Goal: Transaction & Acquisition: Book appointment/travel/reservation

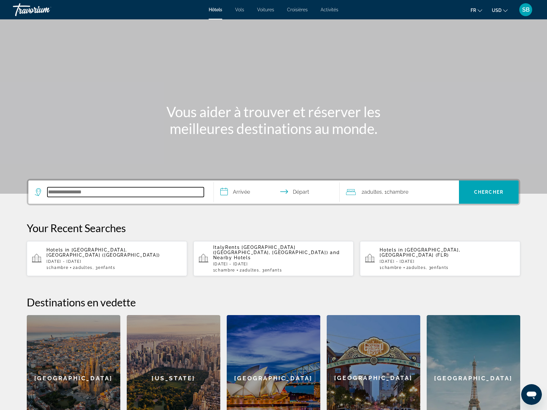
click at [111, 192] on input "Search hotel destination" at bounding box center [125, 192] width 157 height 10
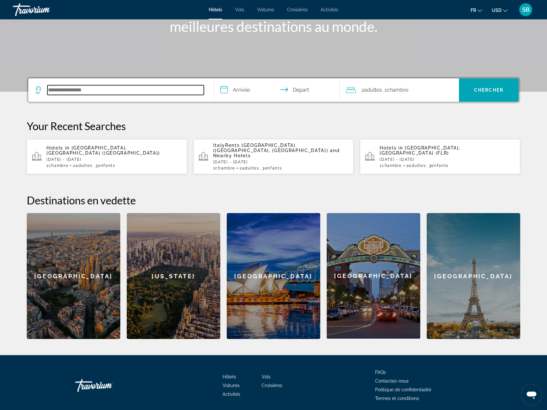
scroll to position [121, 0]
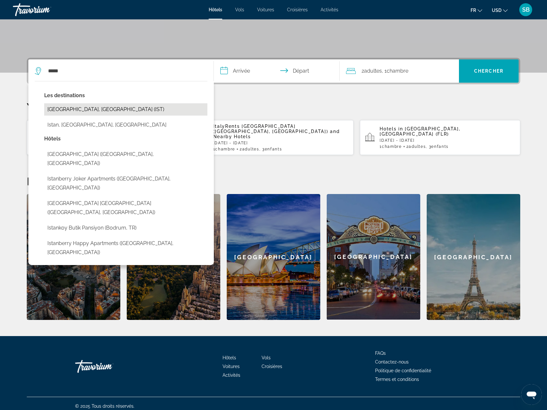
click at [72, 108] on button "Istanbul, Turkey (IST)" at bounding box center [125, 109] width 163 height 12
type input "**********"
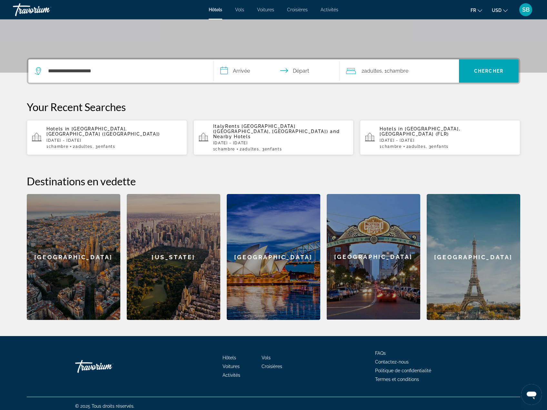
drag, startPoint x: 243, startPoint y: 68, endPoint x: 249, endPoint y: 64, distance: 7.8
click at [243, 68] on input "**********" at bounding box center [278, 71] width 128 height 25
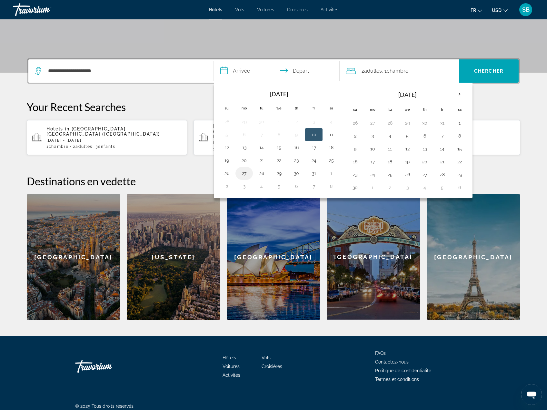
click at [245, 174] on button "27" at bounding box center [244, 173] width 10 height 9
click at [303, 172] on td "30" at bounding box center [296, 173] width 17 height 13
click at [297, 173] on button "30" at bounding box center [296, 173] width 10 height 9
type input "**********"
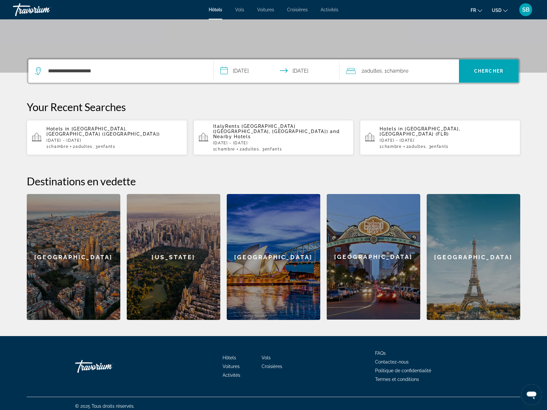
click at [376, 75] on span "2 Adulte Adultes" at bounding box center [372, 70] width 20 height 9
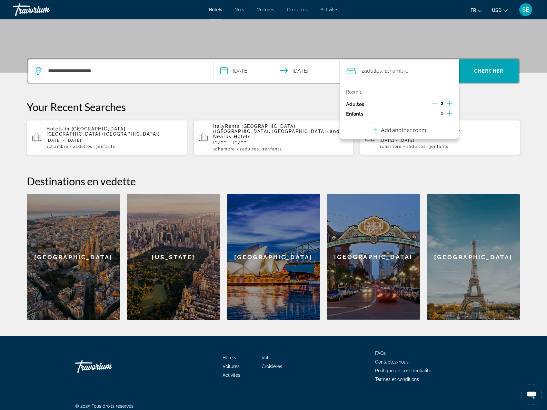
click at [451, 114] on icon "Increment children" at bounding box center [450, 113] width 6 height 8
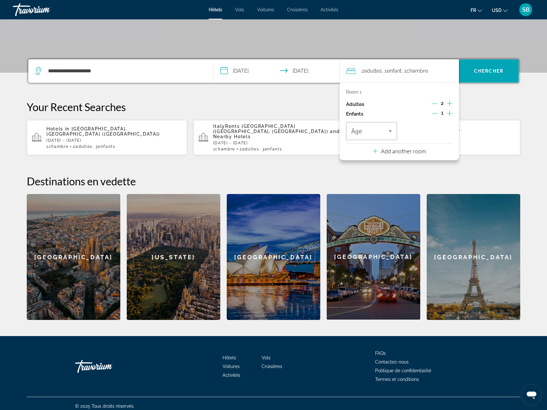
click at [451, 114] on icon "Increment children" at bounding box center [450, 113] width 6 height 8
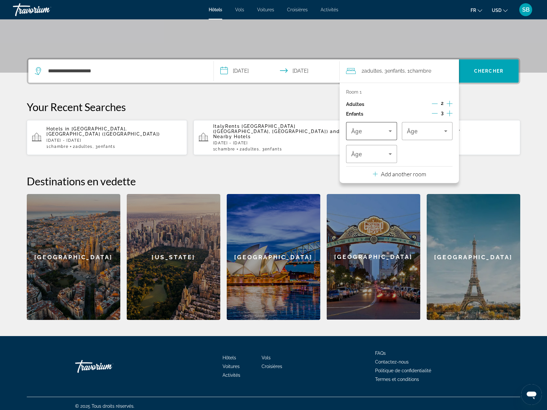
click at [389, 134] on icon "Travelers: 2 adults, 3 children" at bounding box center [391, 131] width 8 height 8
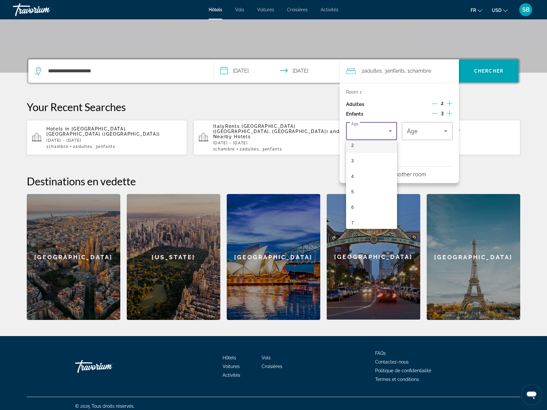
scroll to position [65, 0]
drag, startPoint x: 366, startPoint y: 177, endPoint x: 416, endPoint y: 136, distance: 64.5
click at [366, 176] on mat-option "6" at bounding box center [371, 178] width 51 height 15
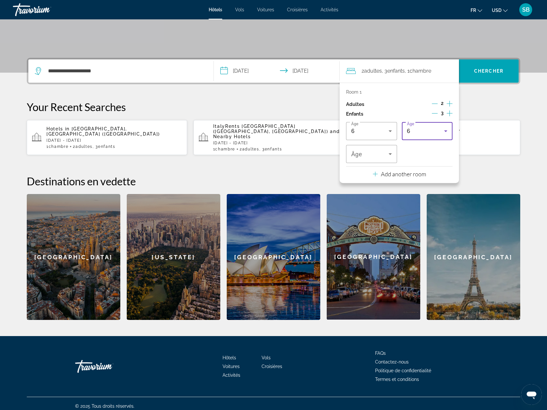
click at [422, 129] on div "6" at bounding box center [425, 131] width 37 height 8
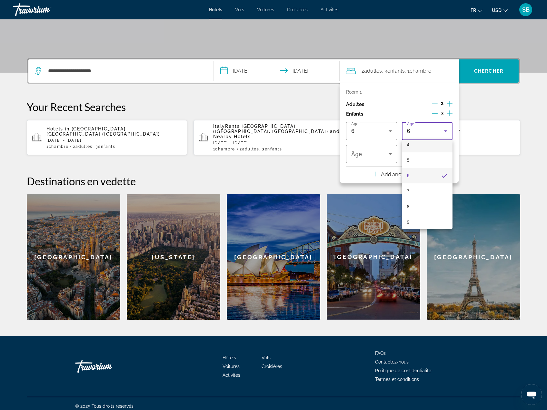
scroll to position [87, 0]
drag, startPoint x: 415, startPoint y: 215, endPoint x: 386, endPoint y: 165, distance: 58.4
click at [415, 214] on mat-option "10" at bounding box center [427, 218] width 51 height 15
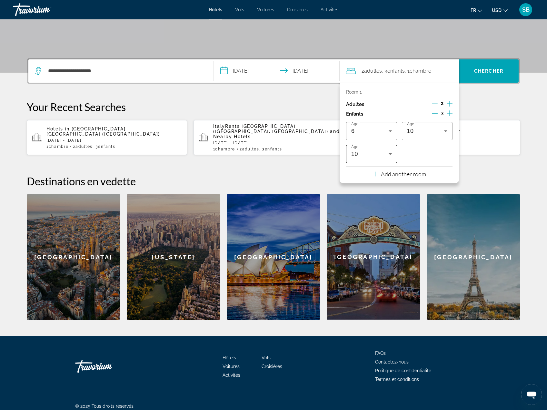
click at [379, 159] on div "10" at bounding box center [371, 154] width 41 height 18
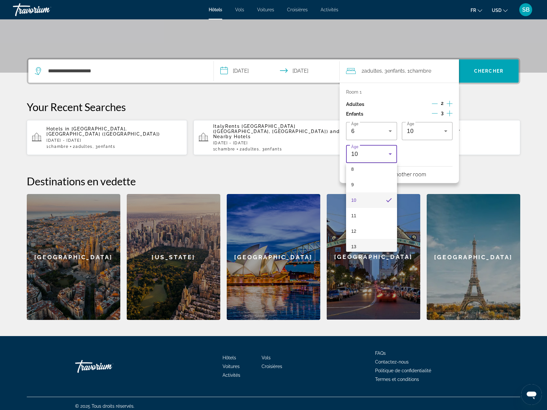
scroll to position [149, 0]
drag, startPoint x: 366, startPoint y: 209, endPoint x: 380, endPoint y: 192, distance: 21.6
click at [366, 209] on mat-option "12" at bounding box center [371, 210] width 51 height 15
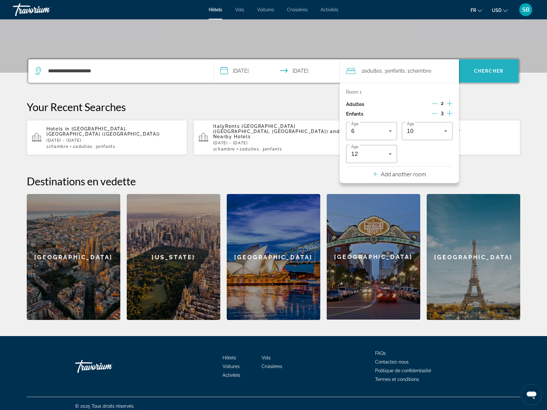
click at [489, 68] on span "Search" at bounding box center [489, 70] width 60 height 15
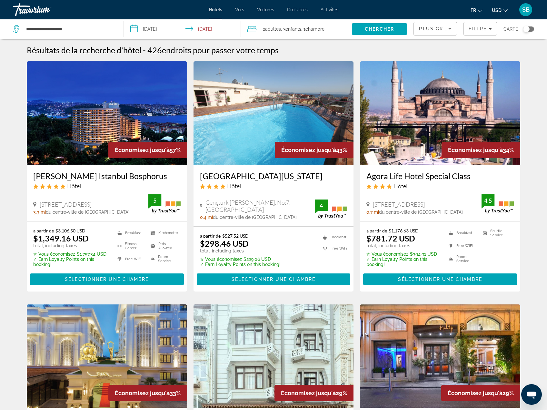
click at [449, 31] on icon "Sort by" at bounding box center [450, 29] width 8 height 8
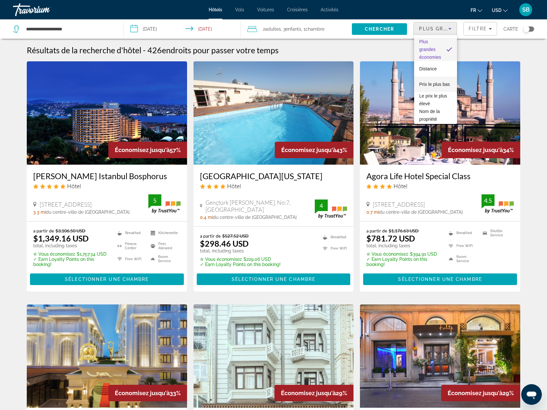
click at [430, 82] on span "Prix le plus bas" at bounding box center [435, 84] width 31 height 5
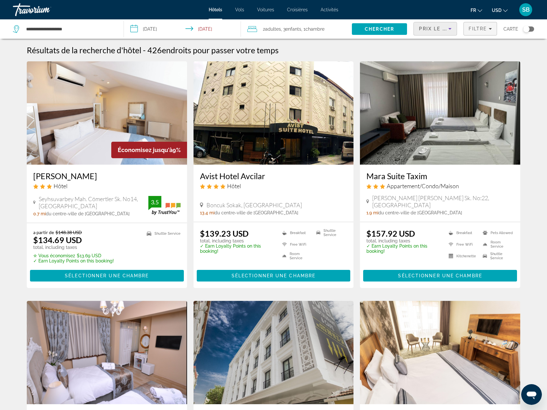
click at [480, 31] on span "Filtre" at bounding box center [478, 28] width 18 height 5
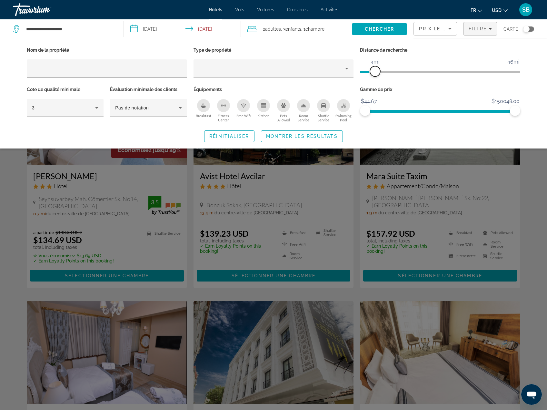
drag, startPoint x: 461, startPoint y: 72, endPoint x: 374, endPoint y: 71, distance: 87.5
click at [374, 71] on span "ngx-slider" at bounding box center [375, 71] width 10 height 10
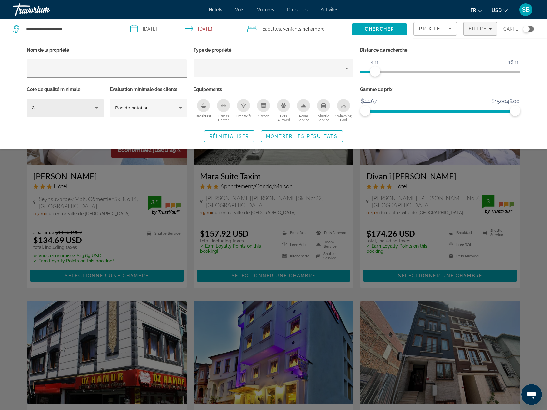
click at [74, 110] on div "3" at bounding box center [63, 108] width 63 height 8
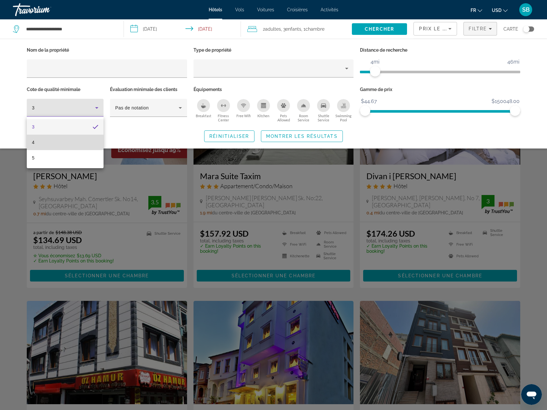
click at [49, 141] on mat-option "4" at bounding box center [65, 142] width 77 height 15
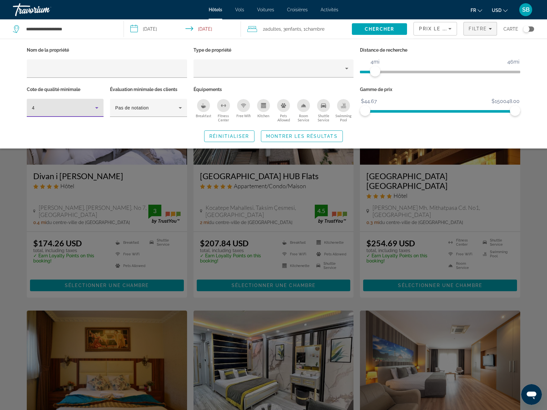
drag, startPoint x: 295, startPoint y: 137, endPoint x: 303, endPoint y: 136, distance: 7.5
click at [297, 137] on span "Montrer les résultats" at bounding box center [302, 136] width 72 height 5
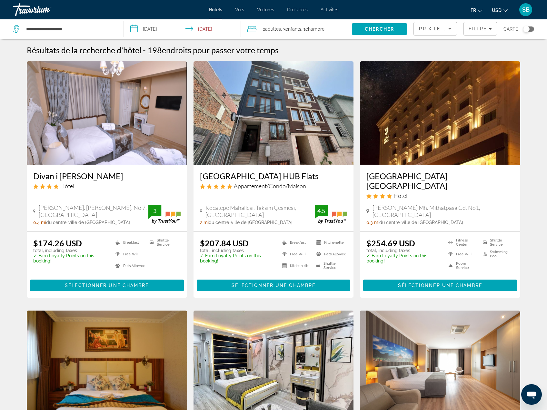
click at [441, 136] on img "Main content" at bounding box center [440, 112] width 160 height 103
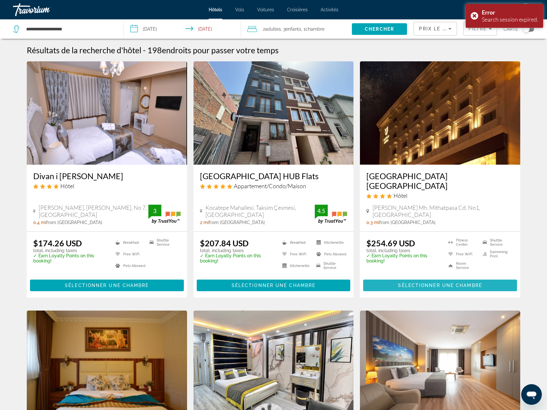
click at [430, 283] on span "Sélectionner une chambre" at bounding box center [440, 285] width 84 height 5
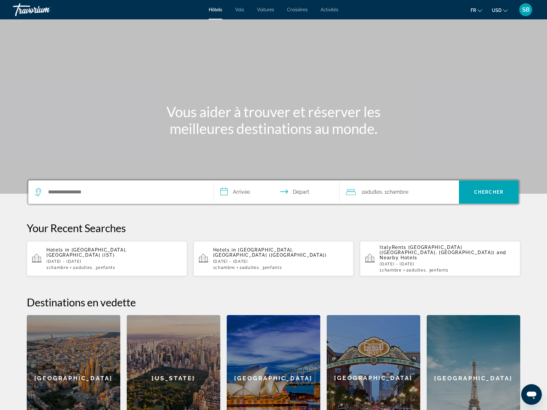
click at [107, 252] on span "Istanbul, Turkey (IST)" at bounding box center [86, 252] width 81 height 10
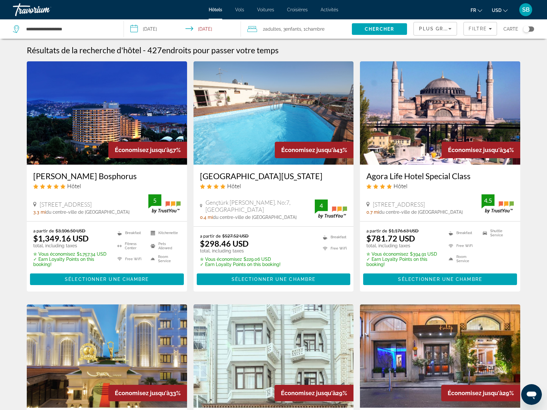
drag, startPoint x: 460, startPoint y: 28, endPoint x: 457, endPoint y: 26, distance: 3.5
click at [459, 28] on div "Plus grandes économies Filtre Carte" at bounding box center [474, 28] width 121 height 19
click at [456, 25] on div "Plus grandes économies" at bounding box center [435, 28] width 43 height 13
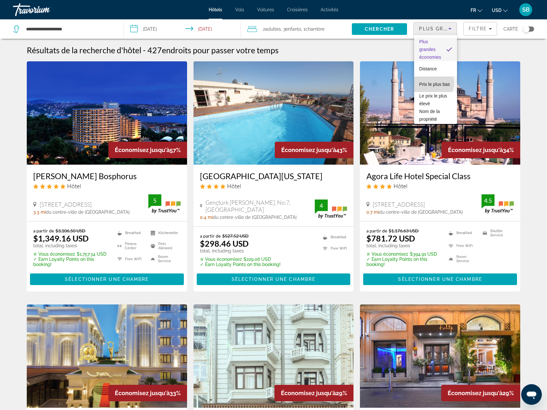
drag, startPoint x: 433, startPoint y: 83, endPoint x: 457, endPoint y: 46, distance: 44.1
click at [433, 82] on span "Prix le plus bas" at bounding box center [435, 84] width 31 height 5
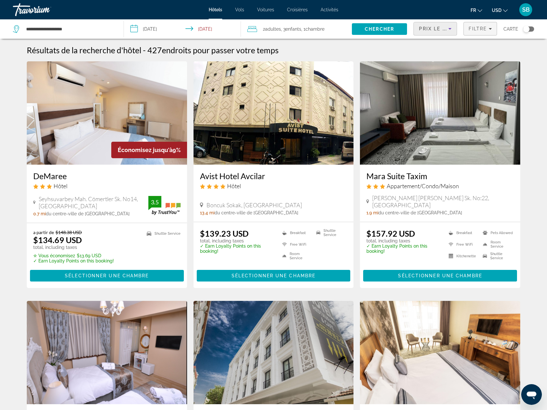
click at [475, 32] on span "Filters" at bounding box center [480, 28] width 33 height 15
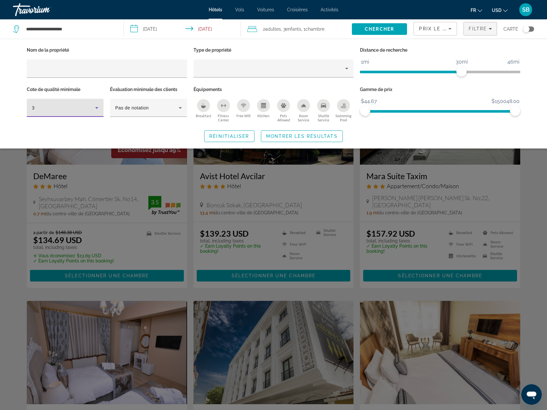
click at [78, 108] on div "3" at bounding box center [63, 108] width 63 height 8
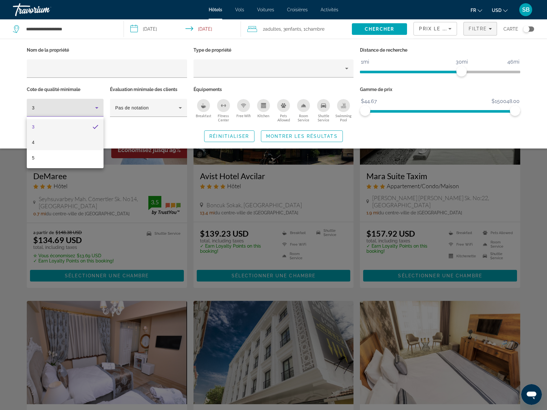
click at [56, 140] on mat-option "4" at bounding box center [65, 142] width 77 height 15
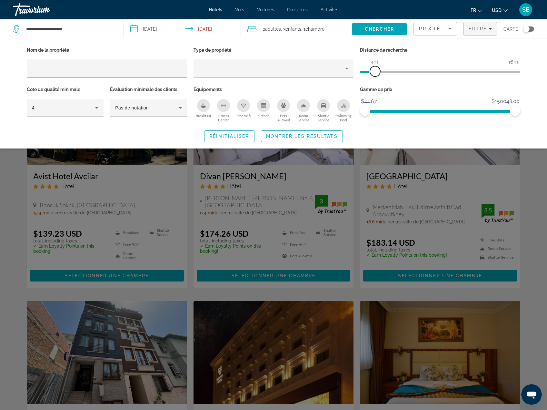
drag, startPoint x: 462, startPoint y: 72, endPoint x: 376, endPoint y: 72, distance: 86.8
click at [376, 72] on span "ngx-slider" at bounding box center [375, 71] width 10 height 10
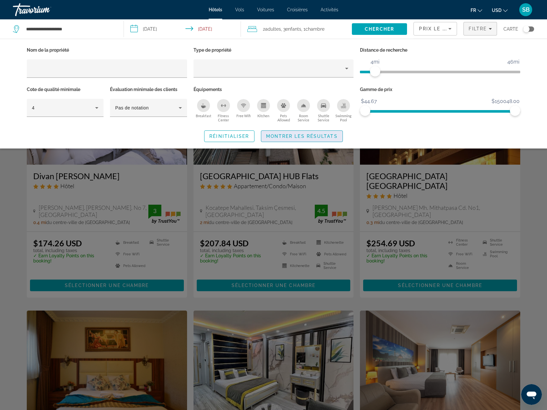
click at [287, 137] on span "Montrer les résultats" at bounding box center [302, 136] width 72 height 5
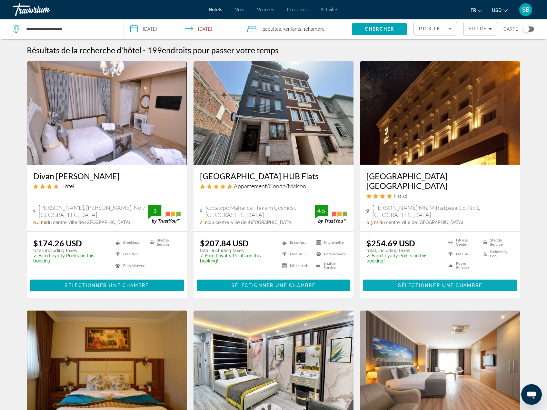
click at [405, 283] on span "Sélectionner une chambre" at bounding box center [440, 285] width 84 height 5
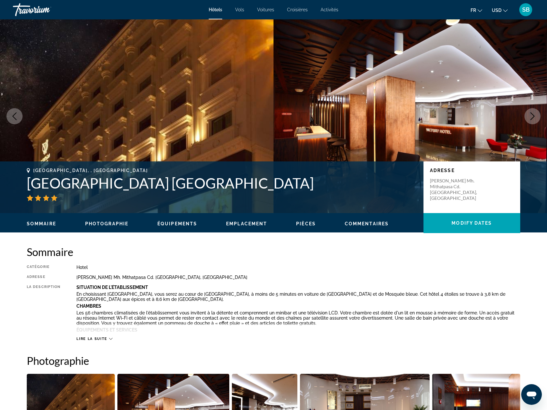
click at [532, 115] on icon "Next image" at bounding box center [533, 116] width 8 height 8
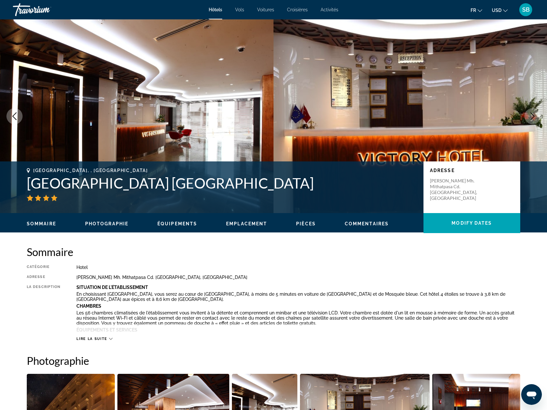
click at [532, 115] on icon "Next image" at bounding box center [533, 116] width 8 height 8
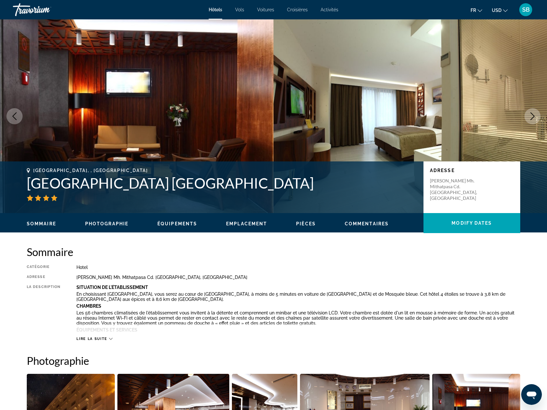
click at [532, 115] on icon "Next image" at bounding box center [533, 116] width 8 height 8
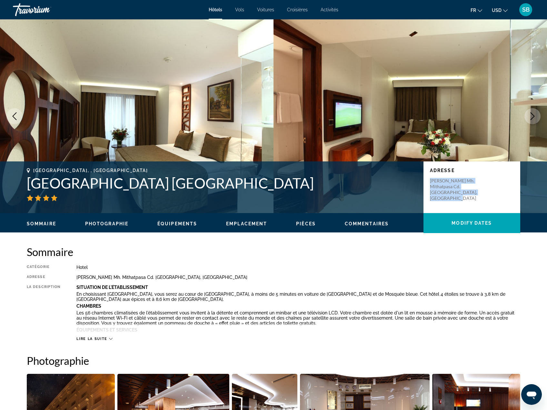
drag, startPoint x: 477, startPoint y: 192, endPoint x: 430, endPoint y: 181, distance: 48.6
click at [430, 181] on div "Adresse Mimar Kemalettin Mh. Mithatpasa Cd. No1, Istanbul 34130, Turkey" at bounding box center [472, 187] width 97 height 52
copy p "Mimar Kemalettin Mh. Mithatpasa Cd. No1, Istanbul 34130, Turkey"
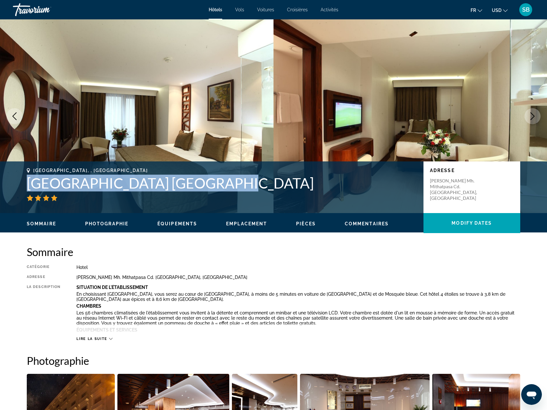
drag, startPoint x: 202, startPoint y: 184, endPoint x: 26, endPoint y: 188, distance: 175.9
click at [26, 188] on div "Istanbul, , Turkey Victory Hotel & Spa Istanbul Adresse Mimar Kemalettin Mh. Mi…" at bounding box center [274, 187] width 520 height 39
copy h1 "Victory Hotel & Spa Istanbul"
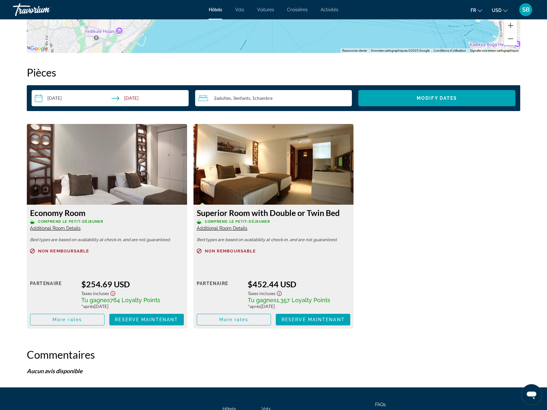
scroll to position [775, 0]
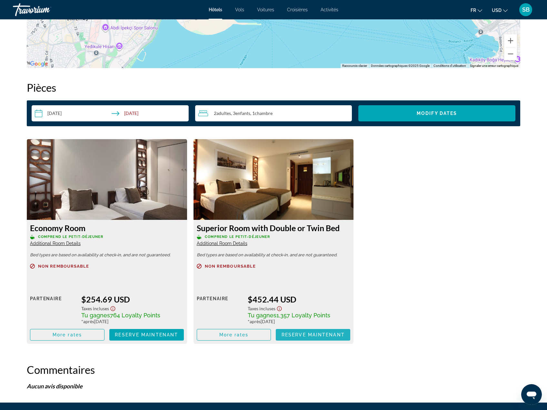
click at [294, 338] on span "Main content" at bounding box center [313, 334] width 75 height 15
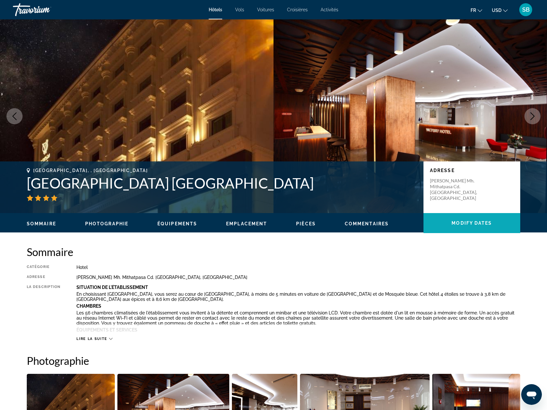
drag, startPoint x: 484, startPoint y: 223, endPoint x: 480, endPoint y: 225, distance: 4.9
click at [484, 223] on span "Modify Dates" at bounding box center [472, 222] width 40 height 5
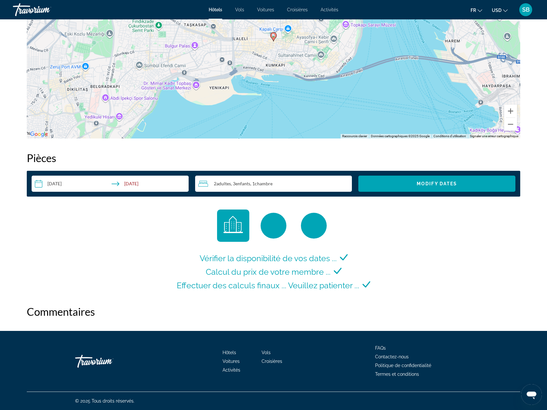
scroll to position [714, 0]
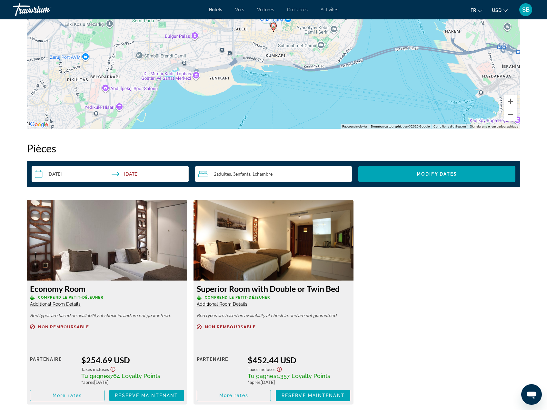
click at [64, 174] on input "**********" at bounding box center [112, 175] width 160 height 18
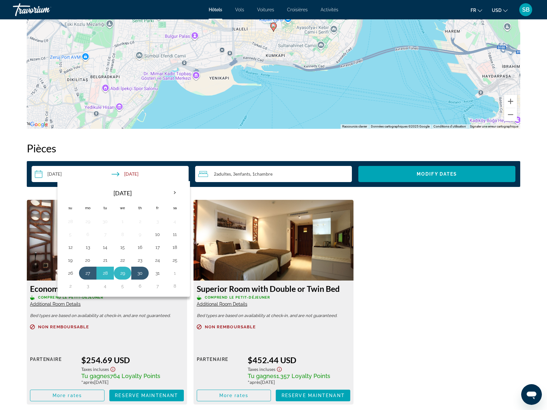
click at [123, 274] on button "29" at bounding box center [122, 273] width 10 height 9
click at [70, 285] on button "2" at bounding box center [70, 285] width 10 height 9
type input "**********"
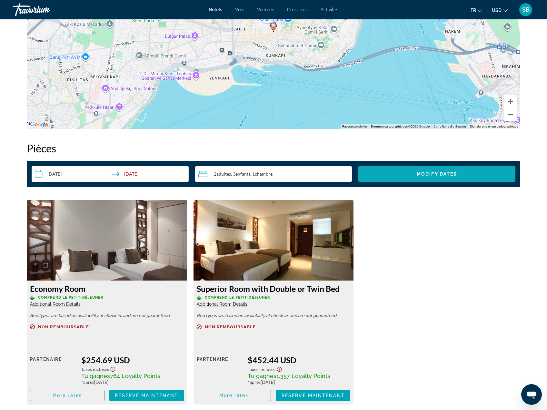
click at [439, 176] on span "Modify Dates" at bounding box center [437, 173] width 40 height 5
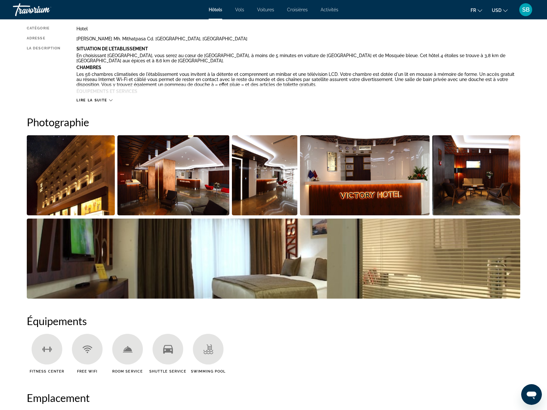
scroll to position [230, 0]
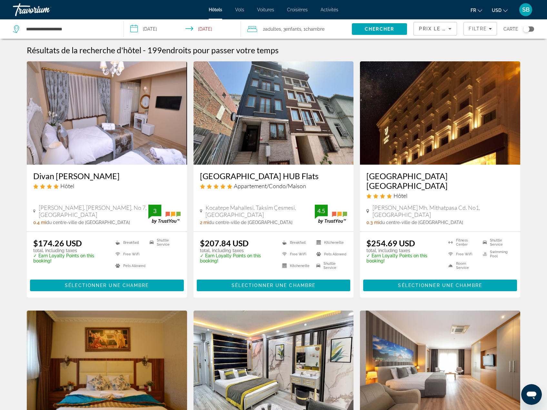
click at [504, 7] on mat-icon "Change currency" at bounding box center [505, 9] width 5 height 5
click at [493, 56] on button "EUR (€)" at bounding box center [487, 59] width 32 height 8
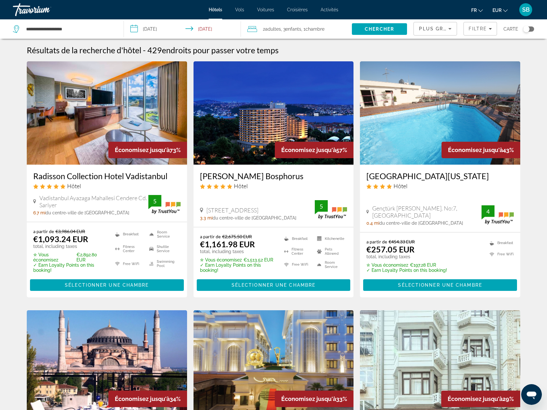
click at [156, 30] on input "**********" at bounding box center [184, 29] width 120 height 21
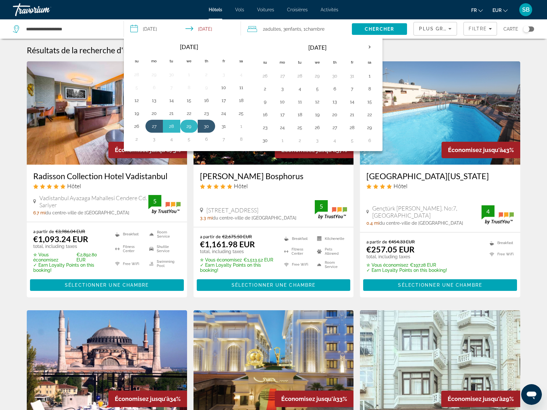
click at [193, 126] on button "29" at bounding box center [189, 126] width 10 height 9
click at [137, 138] on button "2" at bounding box center [137, 139] width 10 height 9
type input "**********"
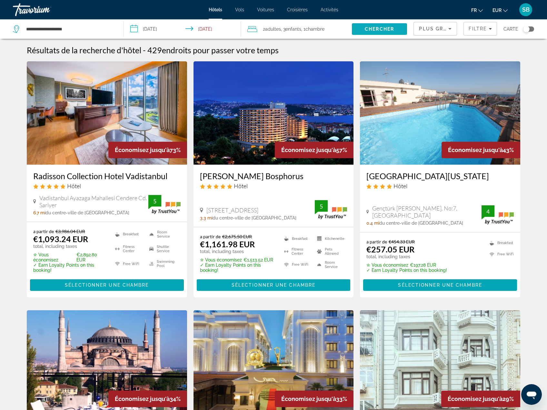
click at [381, 29] on span "Chercher" at bounding box center [379, 28] width 29 height 5
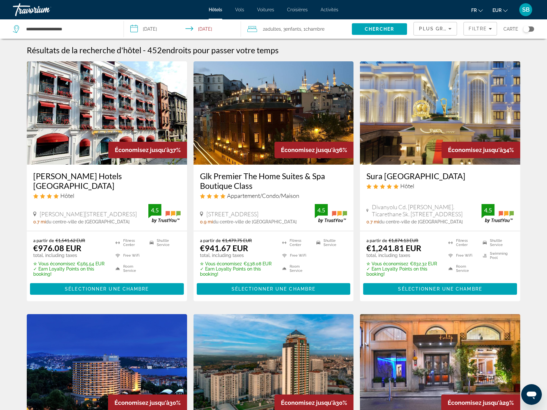
click at [434, 31] on div "Plus grandes économies" at bounding box center [433, 29] width 29 height 8
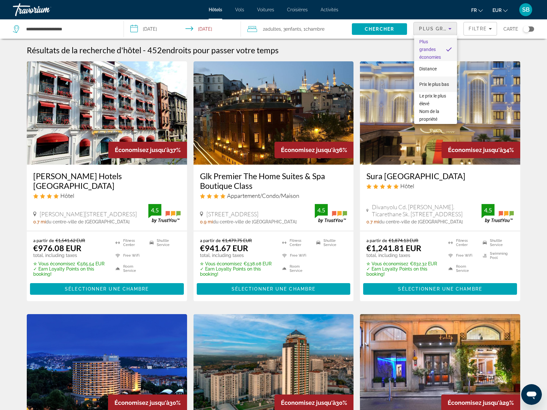
click at [432, 82] on span "Prix le plus bas" at bounding box center [435, 84] width 30 height 5
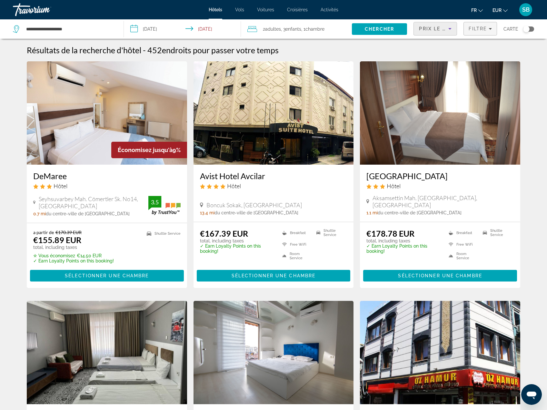
click at [479, 28] on span "Filtre" at bounding box center [478, 28] width 18 height 5
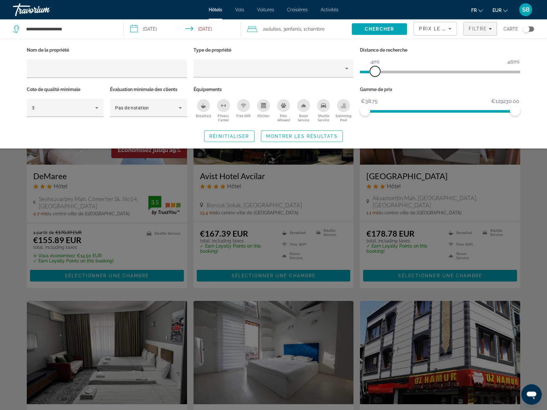
drag, startPoint x: 462, startPoint y: 71, endPoint x: 376, endPoint y: 77, distance: 85.7
click at [376, 77] on div "Distance de recherche 1mi 46mi 4mi" at bounding box center [440, 65] width 167 height 39
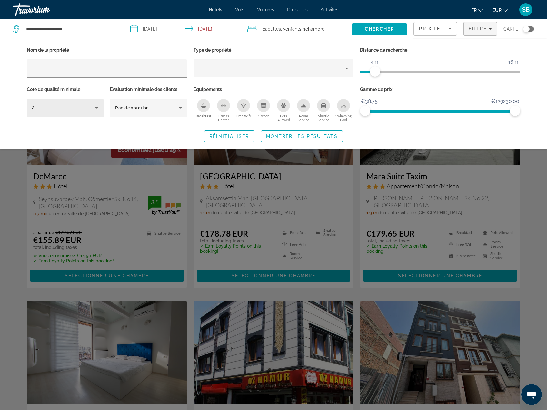
click at [83, 106] on div "3" at bounding box center [63, 108] width 63 height 8
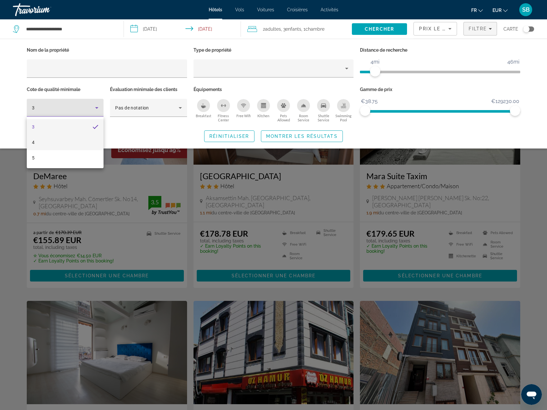
drag, startPoint x: 58, startPoint y: 142, endPoint x: 260, endPoint y: 138, distance: 202.7
click at [58, 142] on mat-option "4" at bounding box center [65, 142] width 77 height 15
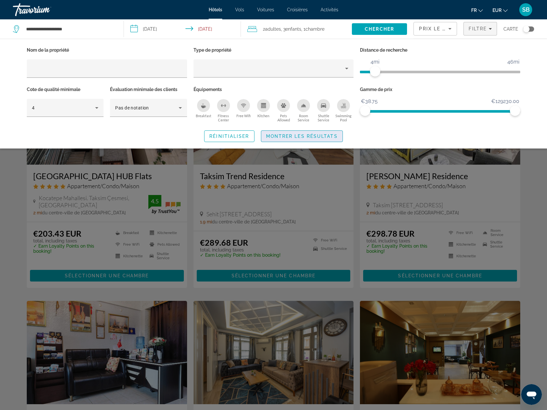
click at [318, 137] on span "Montrer les résultats" at bounding box center [302, 136] width 72 height 5
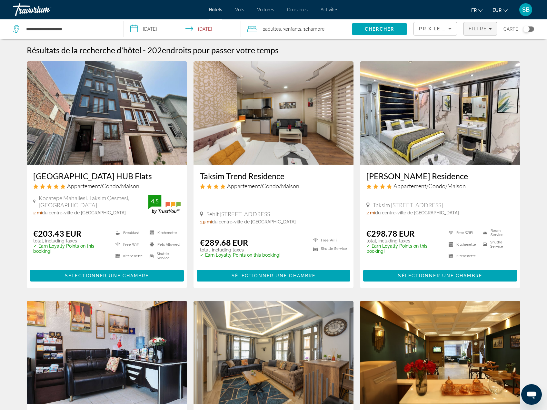
drag, startPoint x: 478, startPoint y: 29, endPoint x: 474, endPoint y: 32, distance: 5.0
click at [478, 29] on span "Filtre" at bounding box center [478, 28] width 18 height 5
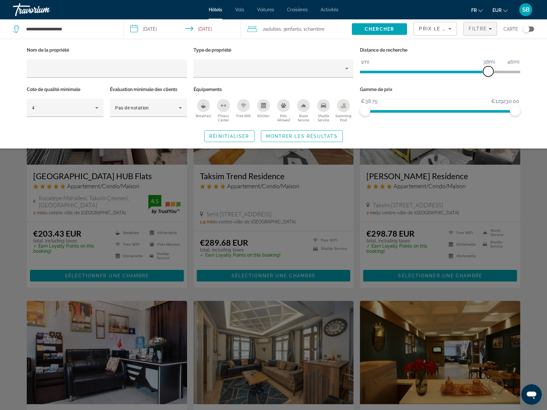
drag, startPoint x: 374, startPoint y: 73, endPoint x: 489, endPoint y: 76, distance: 115.3
click at [489, 76] on div "Distance de recherche 1mi 46mi 38mi" at bounding box center [440, 65] width 167 height 39
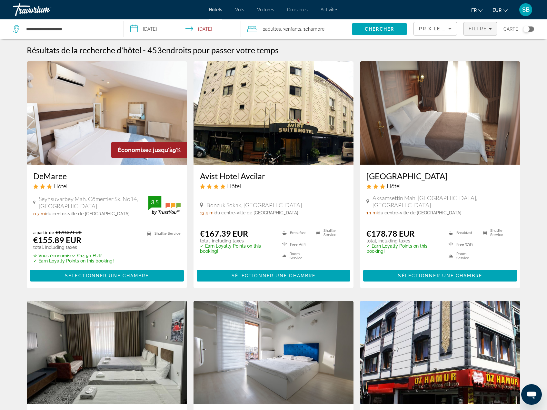
click at [481, 28] on span "Filtre" at bounding box center [478, 28] width 18 height 5
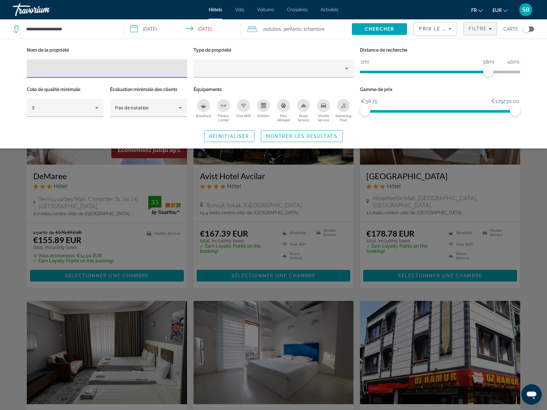
click at [98, 69] on input "Hotel Filters" at bounding box center [107, 69] width 150 height 8
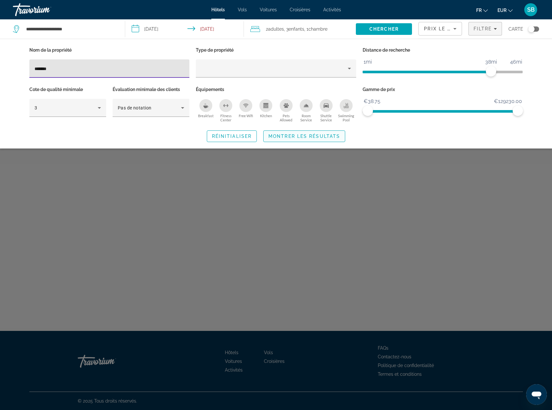
type input "*******"
click at [300, 135] on span "Montrer les résultats" at bounding box center [305, 136] width 72 height 5
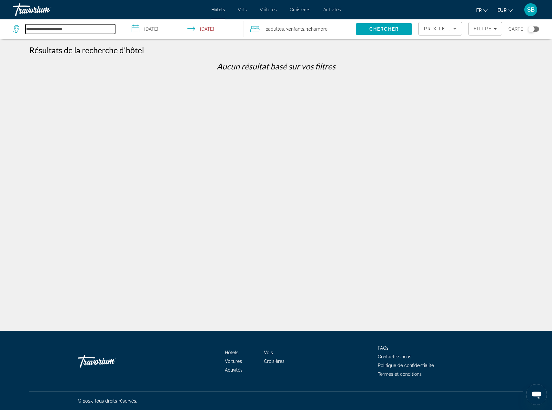
click at [46, 29] on input "**********" at bounding box center [70, 29] width 90 height 10
drag, startPoint x: 76, startPoint y: 29, endPoint x: -83, endPoint y: 17, distance: 159.9
click at [0, 17] on html "**********" at bounding box center [276, 205] width 552 height 410
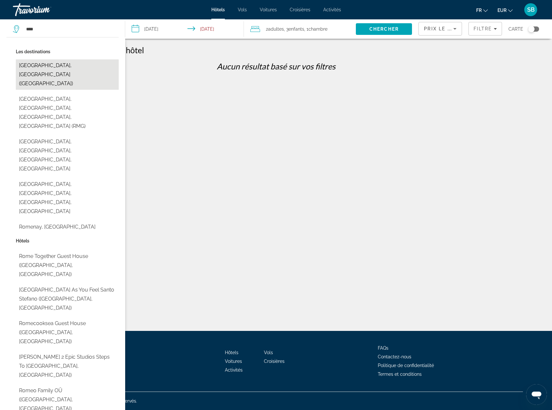
drag, startPoint x: 22, startPoint y: 64, endPoint x: 181, endPoint y: 67, distance: 158.5
click at [23, 64] on button "Rome, Italy (ROM)" at bounding box center [67, 74] width 103 height 30
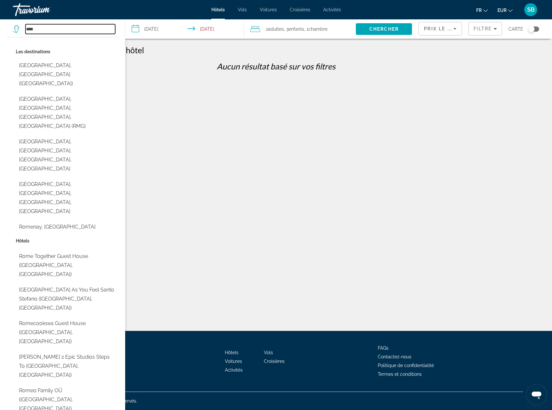
type input "**********"
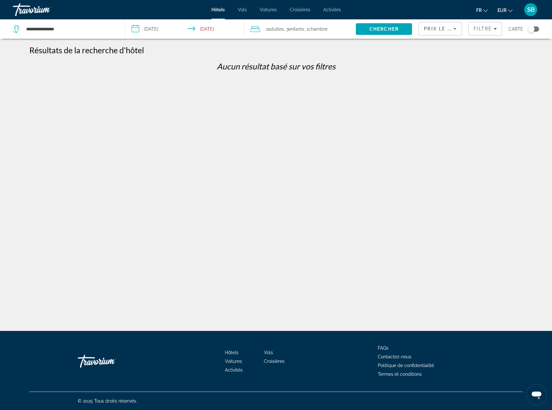
click at [154, 27] on input "**********" at bounding box center [185, 29] width 121 height 21
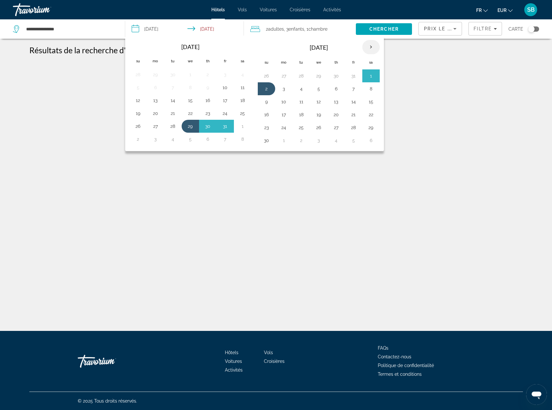
click at [374, 45] on th "Next month" at bounding box center [370, 47] width 17 height 14
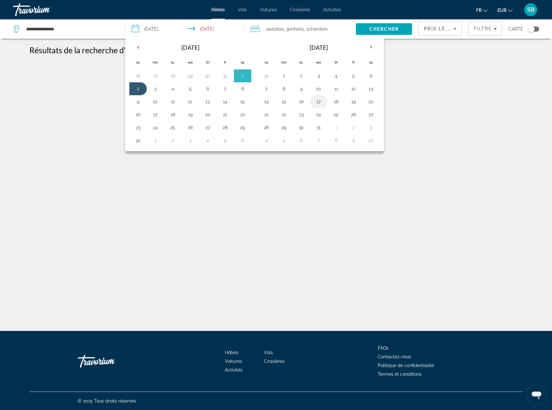
click at [318, 101] on button "17" at bounding box center [319, 101] width 10 height 9
click at [266, 114] on button "21" at bounding box center [266, 114] width 10 height 9
type input "**********"
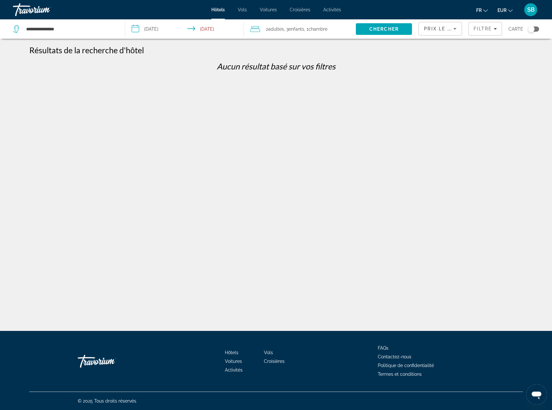
click at [390, 30] on span "Chercher" at bounding box center [384, 28] width 29 height 5
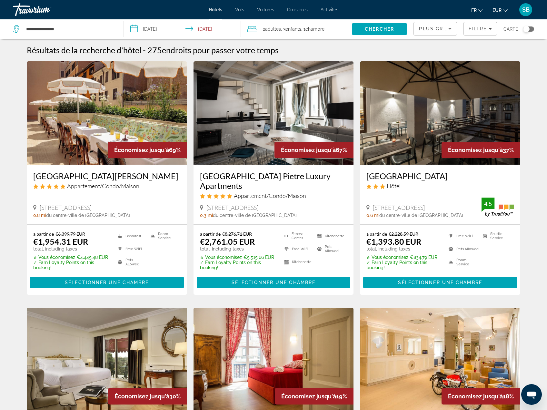
click at [437, 29] on span "Plus grandes économies" at bounding box center [457, 28] width 77 height 5
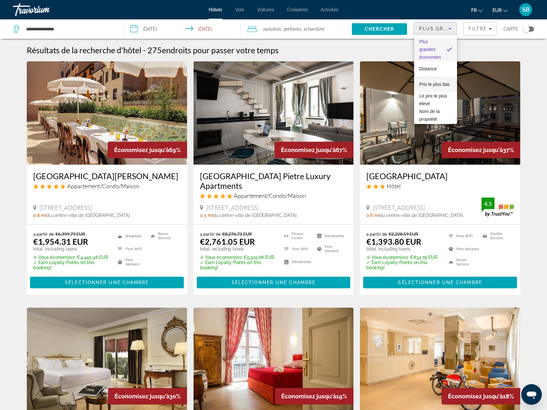
drag, startPoint x: 435, startPoint y: 82, endPoint x: 482, endPoint y: 35, distance: 66.9
click at [436, 82] on span "Prix le plus bas" at bounding box center [435, 84] width 31 height 5
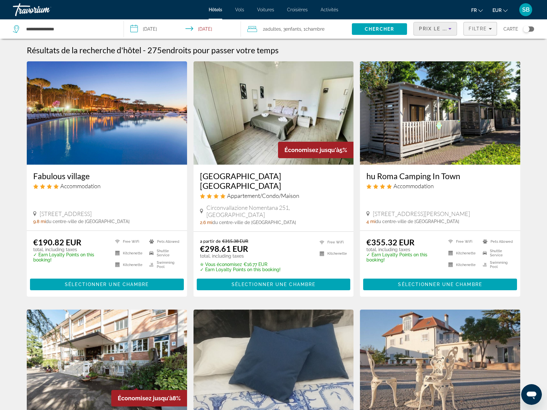
click at [482, 31] on span "Filtre" at bounding box center [478, 28] width 18 height 5
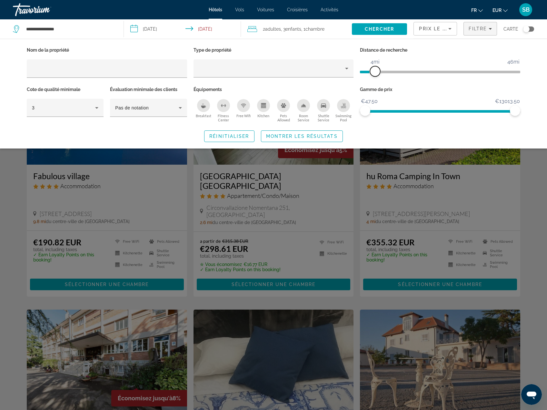
drag, startPoint x: 460, startPoint y: 71, endPoint x: 374, endPoint y: 71, distance: 86.2
click at [374, 71] on span "ngx-slider" at bounding box center [375, 71] width 10 height 10
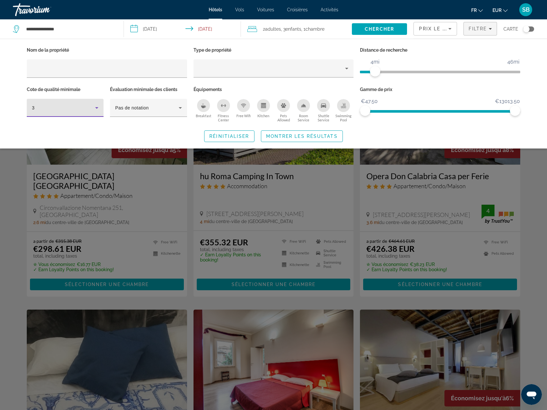
click at [69, 109] on div "3" at bounding box center [63, 108] width 63 height 8
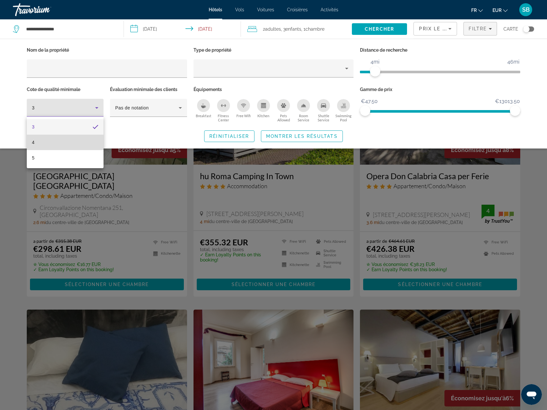
click at [50, 144] on mat-option "4" at bounding box center [65, 142] width 77 height 15
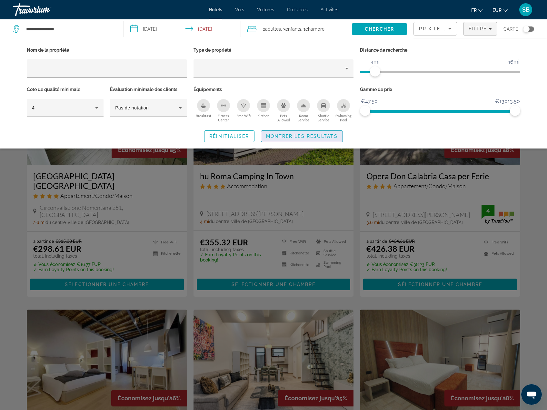
click at [313, 133] on span "Search widget" at bounding box center [301, 135] width 81 height 15
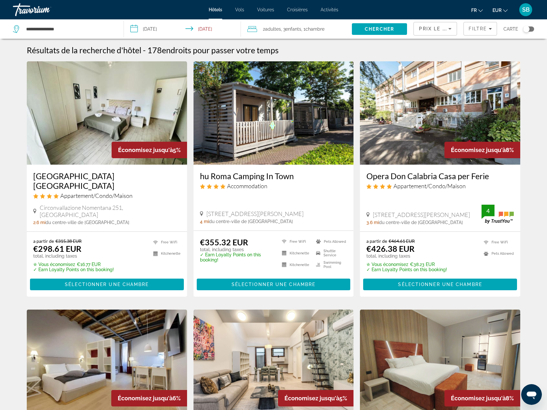
drag, startPoint x: 529, startPoint y: 30, endPoint x: 522, endPoint y: 35, distance: 7.9
click at [529, 30] on div "Toggle map" at bounding box center [526, 29] width 6 height 6
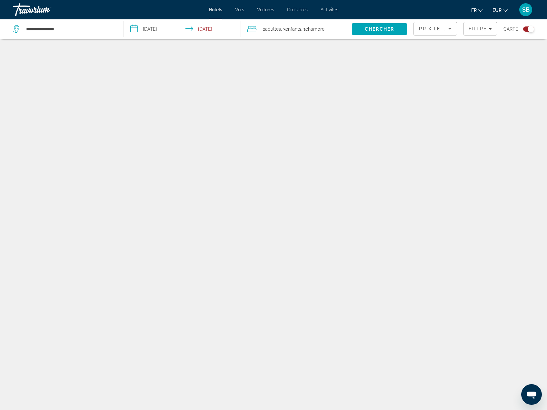
scroll to position [39, 0]
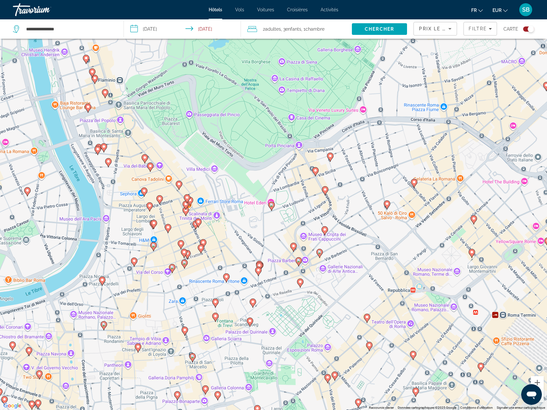
drag, startPoint x: 169, startPoint y: 230, endPoint x: 167, endPoint y: 135, distance: 94.6
click at [167, 135] on div "Pour activer le glissement avec le clavier, appuyez sur Alt+Entrée. Une fois ce…" at bounding box center [273, 205] width 547 height 410
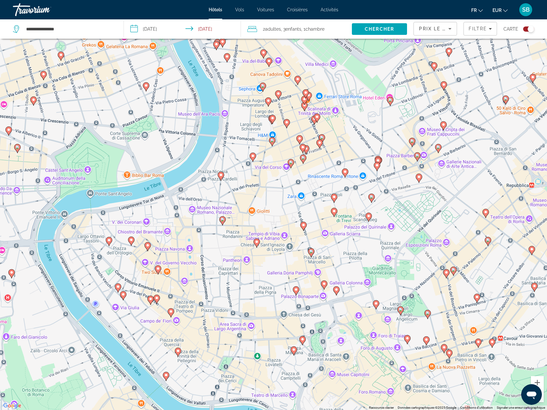
drag, startPoint x: 134, startPoint y: 285, endPoint x: 210, endPoint y: 245, distance: 86.8
click at [210, 245] on div "Pour activer le glissement avec le clavier, appuyez sur Alt+Entrée. Une fois ce…" at bounding box center [273, 205] width 547 height 410
click at [148, 247] on image "Main content" at bounding box center [148, 245] width 4 height 4
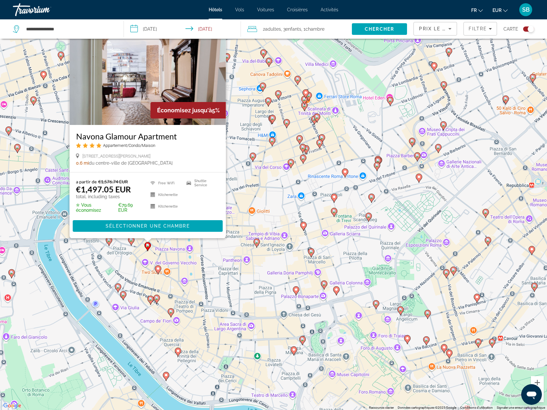
click at [132, 241] on image "Main content" at bounding box center [131, 240] width 4 height 4
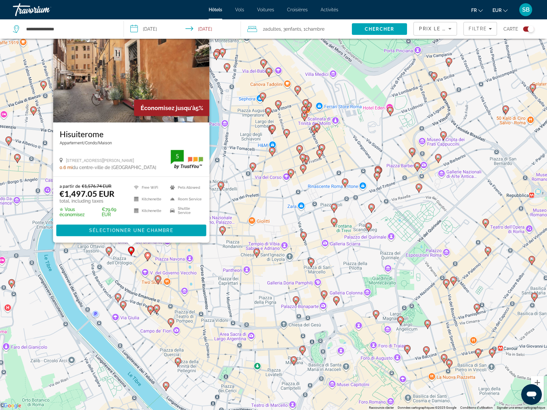
click at [109, 254] on icon "Main content" at bounding box center [109, 251] width 6 height 8
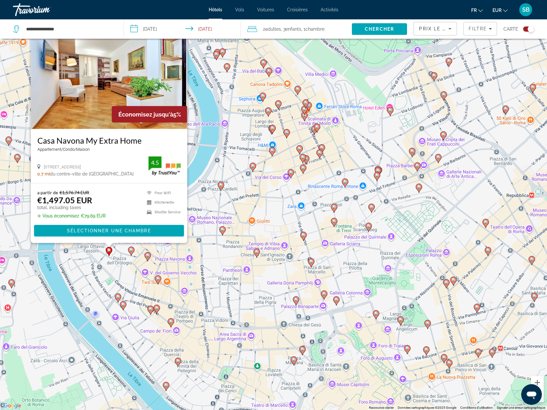
click at [125, 304] on image "Main content" at bounding box center [123, 304] width 4 height 4
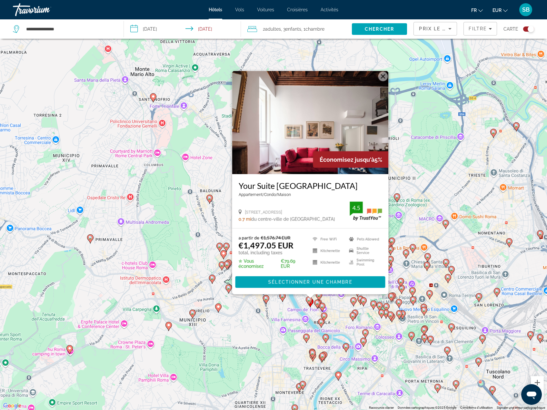
click at [421, 277] on div "Pour activer le glissement avec le clavier, appuyez sur Alt+Entrée. Une fois ce…" at bounding box center [273, 205] width 547 height 410
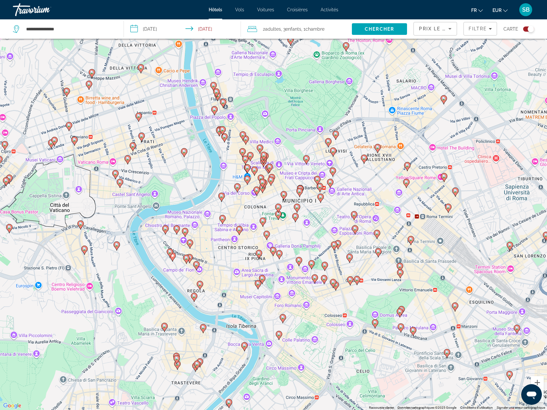
drag, startPoint x: 406, startPoint y: 356, endPoint x: 376, endPoint y: 286, distance: 76.5
click at [376, 286] on div "Pour activer le glissement avec le clavier, appuyez sur Alt+Entrée. Une fois ce…" at bounding box center [273, 205] width 547 height 410
click at [374, 324] on icon "Main content" at bounding box center [375, 323] width 6 height 8
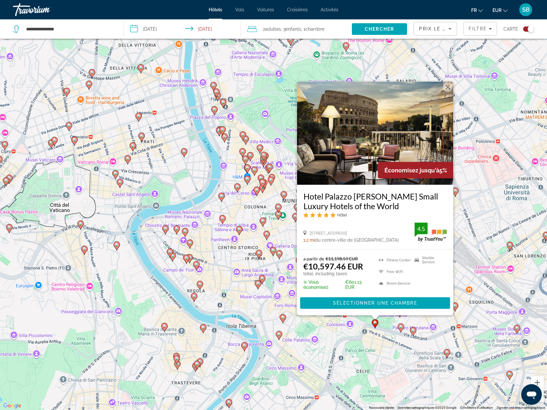
click at [280, 336] on icon "Main content" at bounding box center [279, 335] width 6 height 8
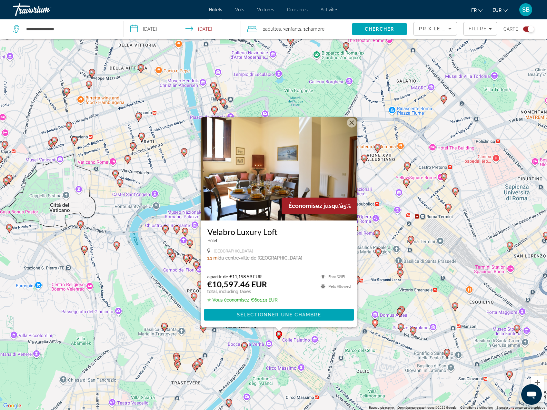
click at [361, 385] on div "Pour activer le glissement avec le clavier, appuyez sur Alt+Entrée. Une fois ce…" at bounding box center [273, 205] width 547 height 410
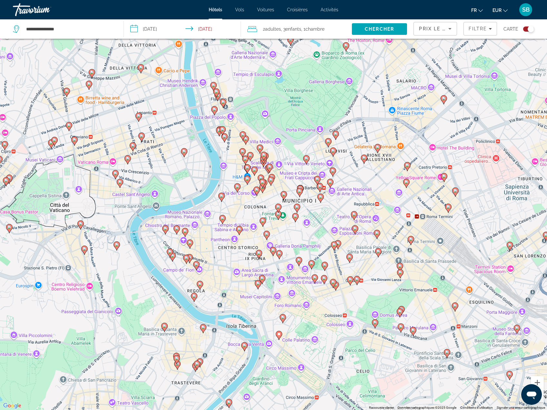
click at [528, 31] on div "Toggle map" at bounding box center [528, 28] width 11 height 5
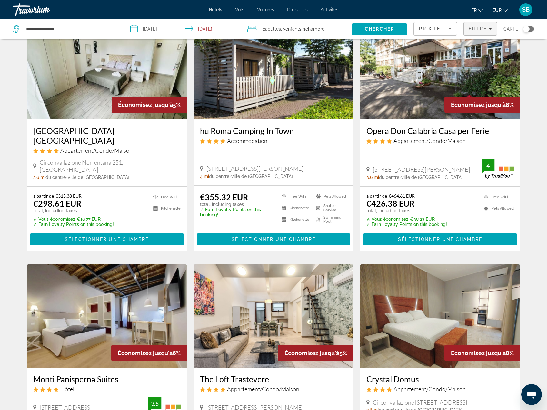
click at [485, 27] on span "Filtre" at bounding box center [478, 28] width 18 height 5
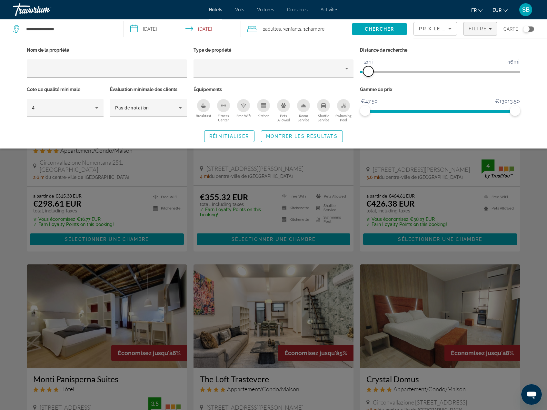
drag, startPoint x: 375, startPoint y: 72, endPoint x: 367, endPoint y: 73, distance: 7.5
click at [367, 73] on span "ngx-slider" at bounding box center [368, 71] width 10 height 10
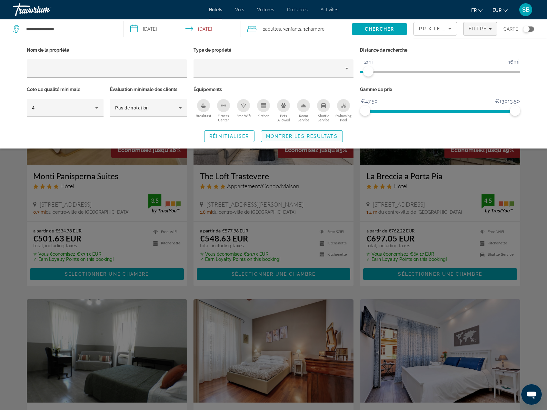
click at [320, 137] on span "Montrer les résultats" at bounding box center [302, 136] width 72 height 5
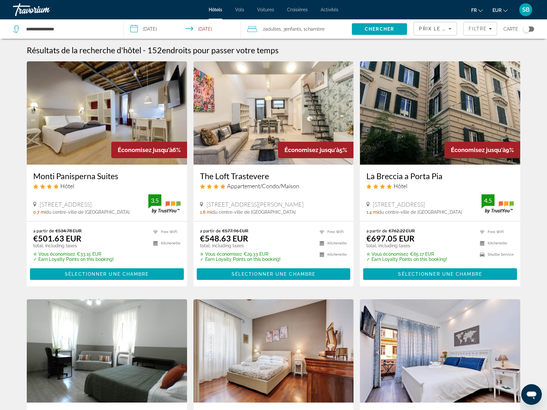
click at [441, 123] on img "Main content" at bounding box center [440, 112] width 160 height 103
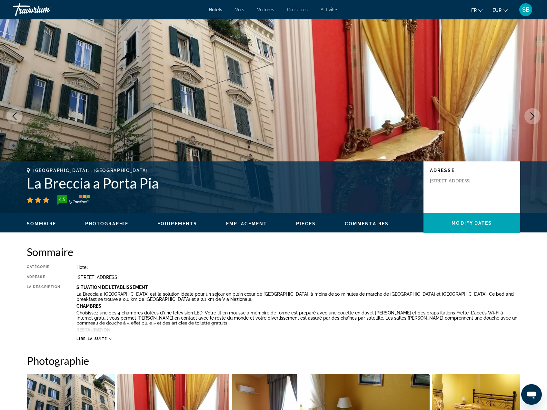
click at [533, 117] on icon "Next image" at bounding box center [533, 116] width 4 height 8
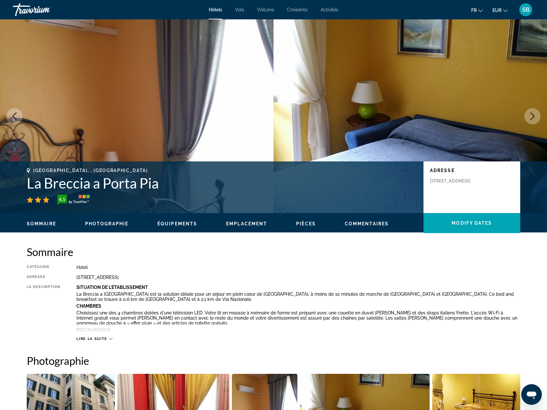
click at [533, 117] on icon "Next image" at bounding box center [533, 116] width 4 height 8
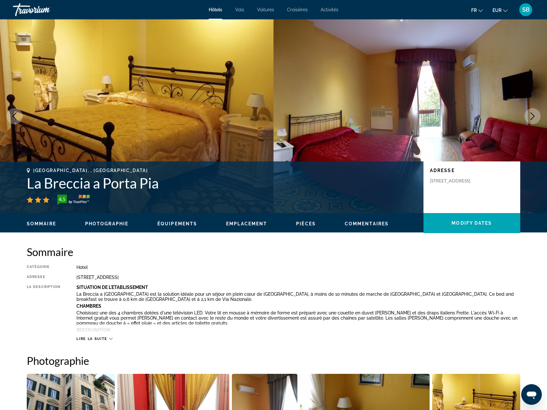
click at [533, 117] on icon "Next image" at bounding box center [533, 116] width 4 height 8
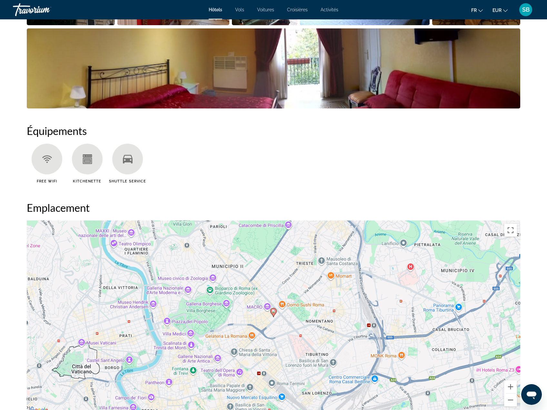
scroll to position [420, 0]
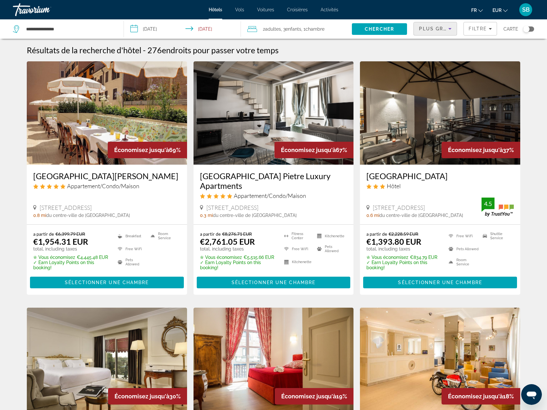
click at [444, 28] on span "Plus grandes économies" at bounding box center [457, 28] width 77 height 5
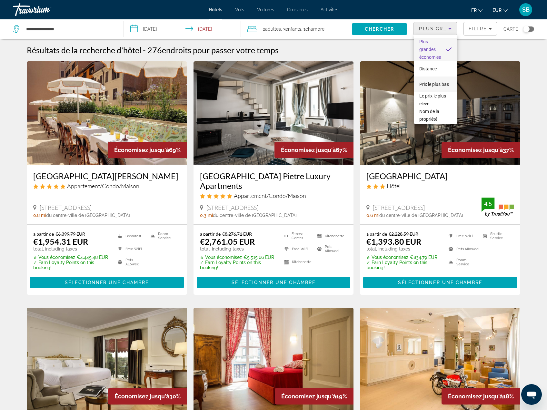
click at [435, 82] on span "Prix le plus bas" at bounding box center [435, 84] width 30 height 5
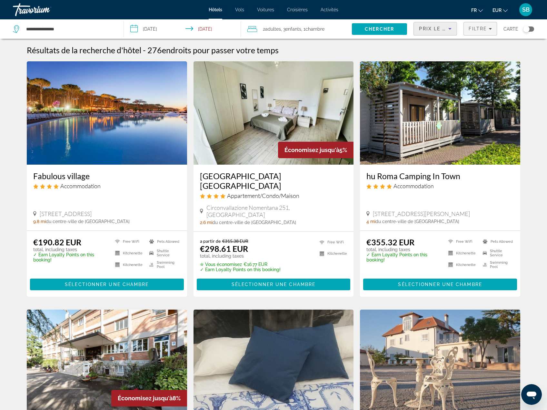
click at [479, 29] on span "Filtre" at bounding box center [478, 28] width 18 height 5
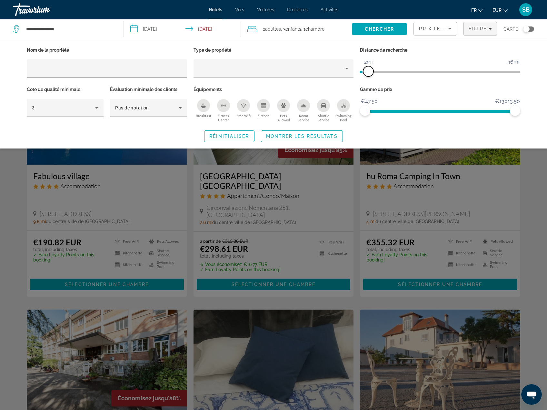
drag, startPoint x: 462, startPoint y: 71, endPoint x: 370, endPoint y: 79, distance: 93.0
click at [370, 79] on div "Distance de recherche 1mi 46mi 2mi" at bounding box center [440, 65] width 167 height 39
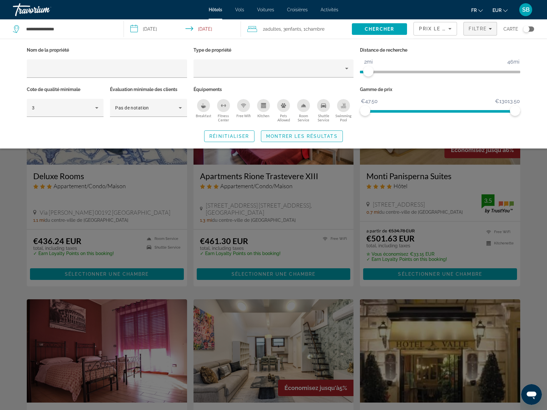
click at [323, 133] on span "Search widget" at bounding box center [301, 135] width 81 height 15
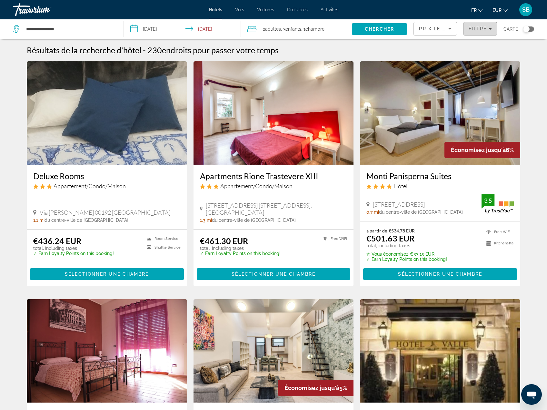
click at [479, 26] on span "Filtre" at bounding box center [478, 28] width 18 height 5
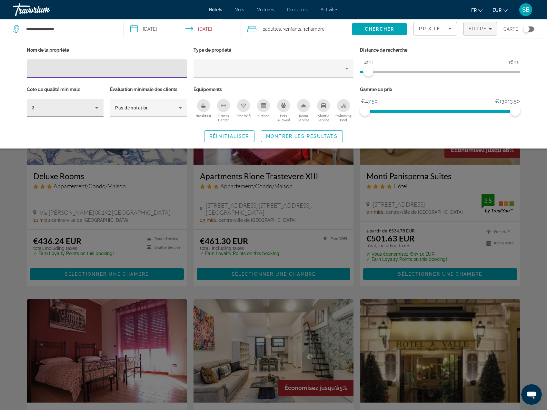
click at [45, 109] on div "3" at bounding box center [63, 108] width 63 height 8
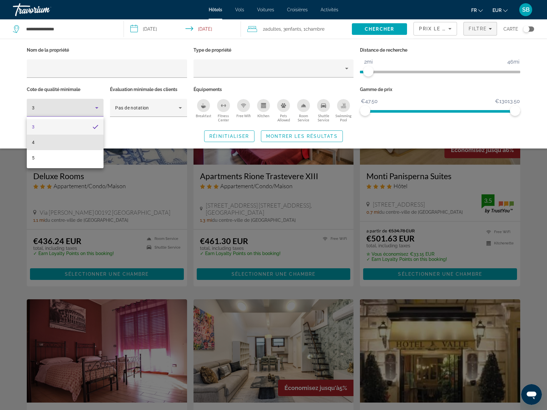
drag, startPoint x: 44, startPoint y: 139, endPoint x: 234, endPoint y: 153, distance: 190.3
click at [45, 139] on mat-option "4" at bounding box center [65, 142] width 77 height 15
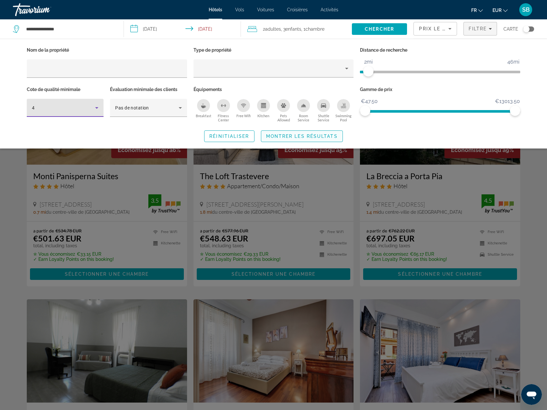
click at [326, 135] on span "Montrer les résultats" at bounding box center [302, 136] width 72 height 5
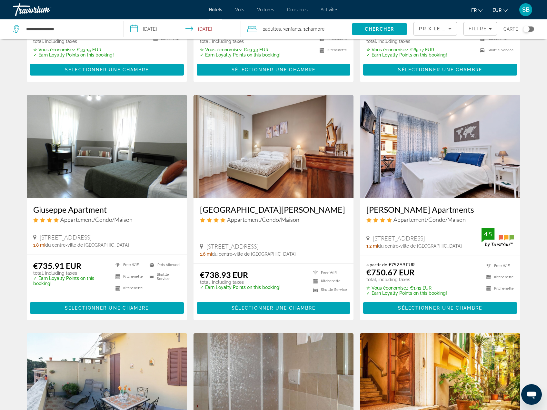
scroll to position [194, 0]
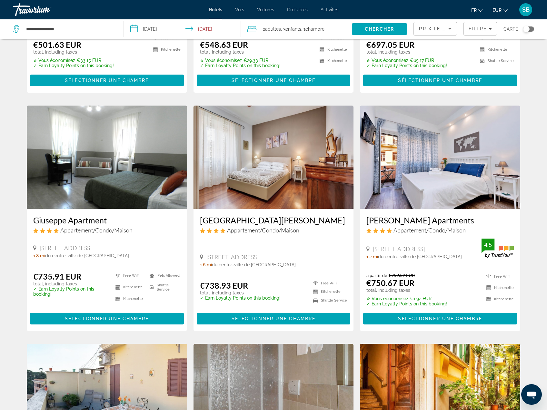
click at [267, 191] on img "Main content" at bounding box center [274, 157] width 160 height 103
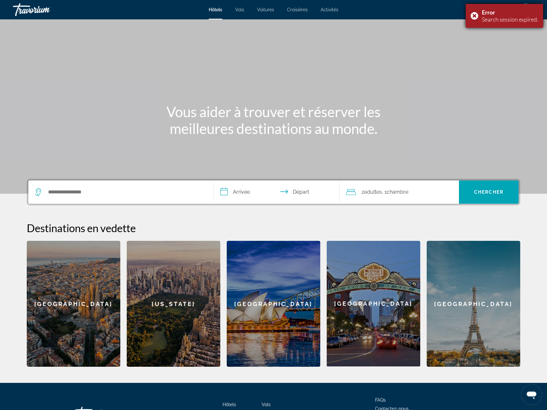
click at [472, 15] on div "Error Search session expired." at bounding box center [504, 16] width 77 height 24
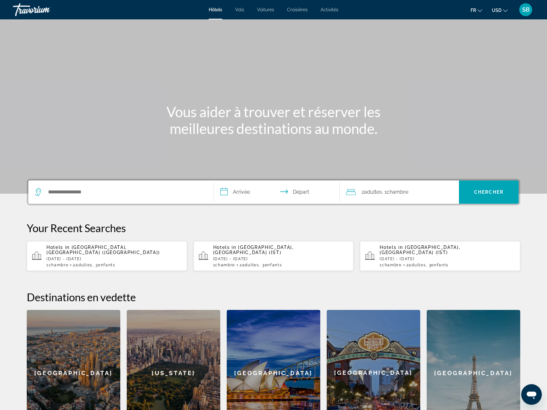
click at [108, 257] on p "[DATE] - [DATE]" at bounding box center [114, 259] width 136 height 5
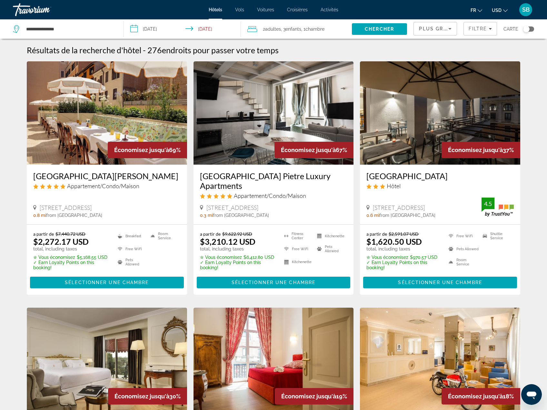
click at [434, 28] on span "Plus grandes économies" at bounding box center [457, 28] width 77 height 5
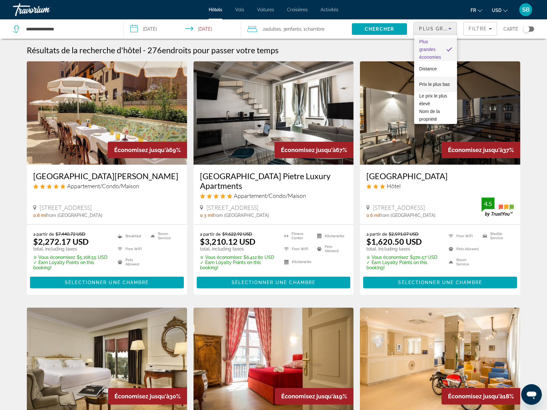
drag, startPoint x: 428, startPoint y: 81, endPoint x: 456, endPoint y: 44, distance: 46.1
click at [428, 82] on span "Prix le plus bas" at bounding box center [435, 84] width 31 height 5
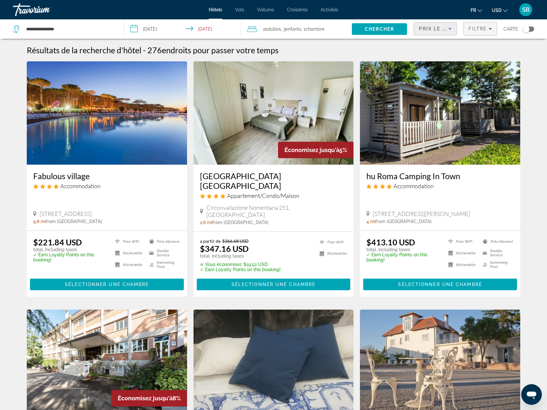
click at [477, 29] on span "Filtre" at bounding box center [478, 28] width 18 height 5
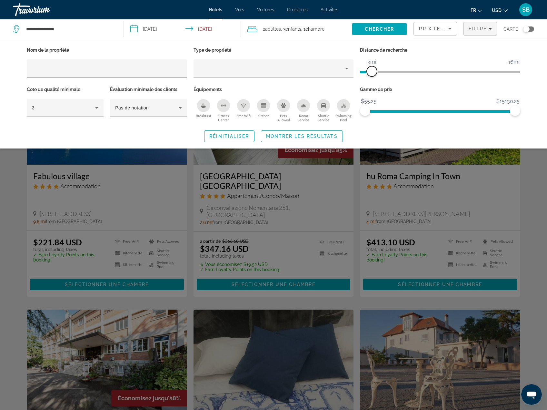
drag, startPoint x: 460, startPoint y: 71, endPoint x: 372, endPoint y: 74, distance: 87.5
click at [372, 74] on span "ngx-slider" at bounding box center [372, 71] width 10 height 10
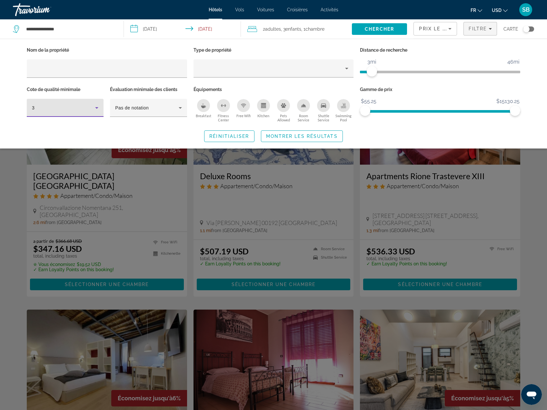
click at [71, 108] on div "3" at bounding box center [63, 108] width 63 height 8
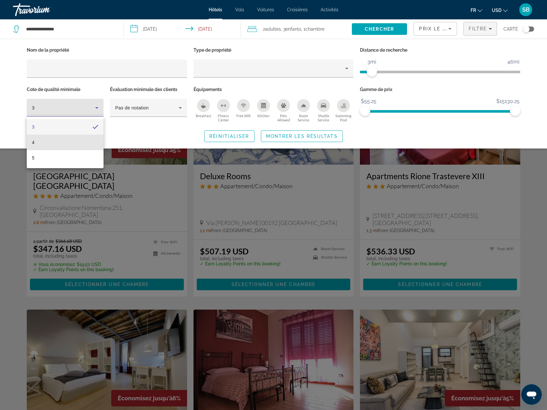
drag, startPoint x: 62, startPoint y: 139, endPoint x: 227, endPoint y: 139, distance: 164.3
click at [65, 139] on mat-option "4" at bounding box center [65, 142] width 77 height 15
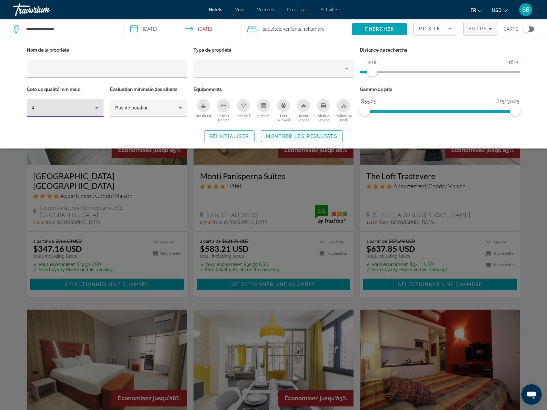
click at [328, 135] on span "Montrer les résultats" at bounding box center [302, 136] width 72 height 5
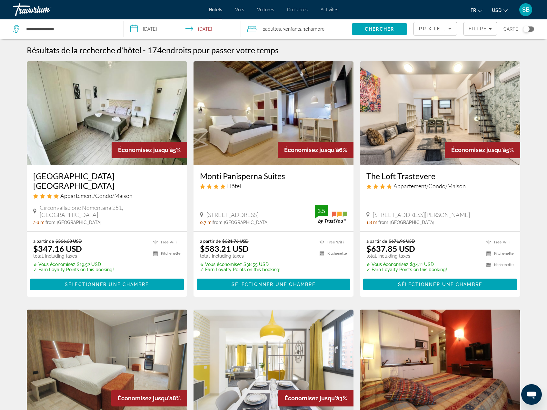
drag, startPoint x: 449, startPoint y: 132, endPoint x: 458, endPoint y: 194, distance: 63.0
click at [449, 131] on img "Main content" at bounding box center [440, 112] width 160 height 103
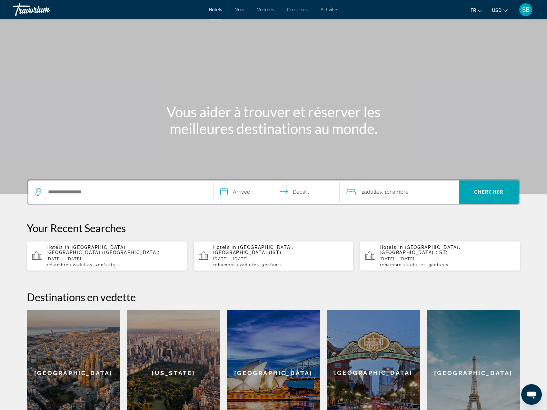
click at [122, 257] on p "[DATE] - [DATE]" at bounding box center [114, 259] width 136 height 5
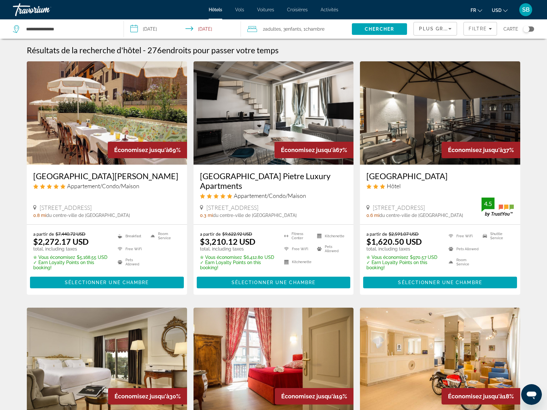
click at [440, 31] on span "Plus grandes économies" at bounding box center [457, 28] width 77 height 5
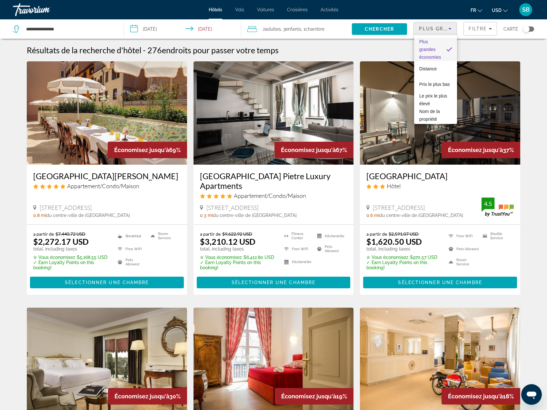
drag, startPoint x: 428, startPoint y: 82, endPoint x: 452, endPoint y: 49, distance: 40.9
click at [428, 82] on span "Prix le plus bas" at bounding box center [435, 84] width 31 height 5
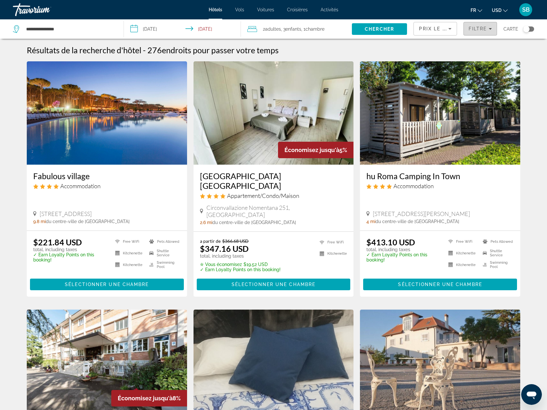
click at [477, 31] on span "Filtre" at bounding box center [478, 28] width 18 height 5
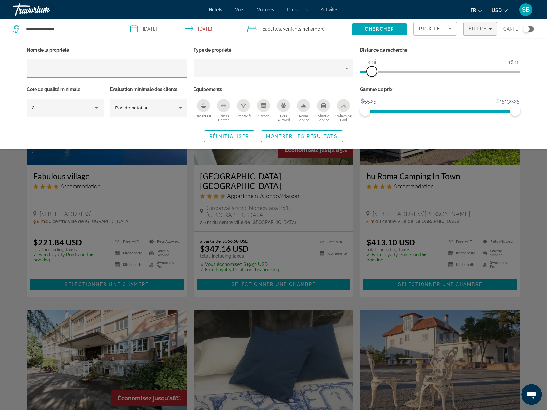
drag, startPoint x: 460, startPoint y: 71, endPoint x: 371, endPoint y: 81, distance: 88.7
click at [371, 81] on div "Distance de recherche 1mi 46mi 3mi" at bounding box center [440, 65] width 167 height 39
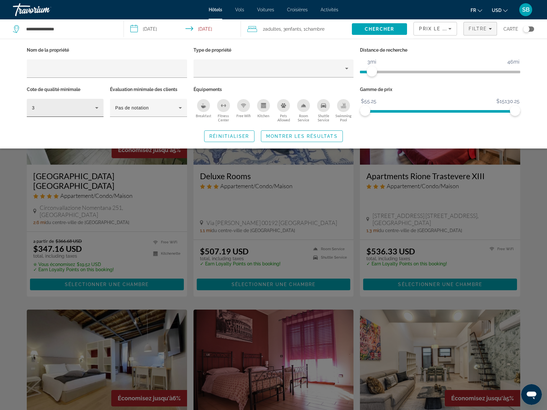
click at [61, 112] on div "3" at bounding box center [65, 108] width 66 height 18
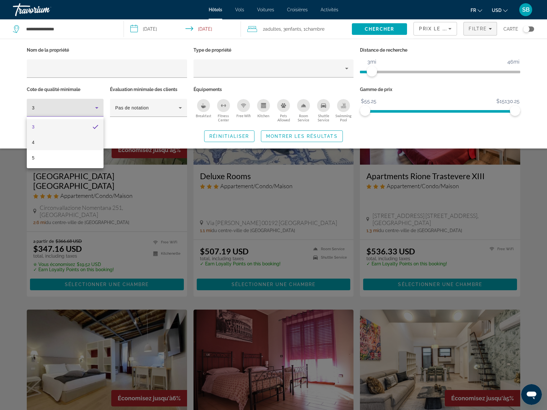
click at [61, 140] on mat-option "4" at bounding box center [65, 142] width 77 height 15
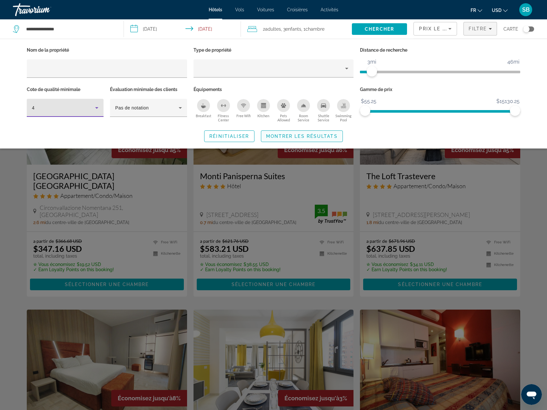
drag, startPoint x: 300, startPoint y: 136, endPoint x: 310, endPoint y: 134, distance: 9.6
click at [301, 135] on span "Montrer les résultats" at bounding box center [302, 136] width 72 height 5
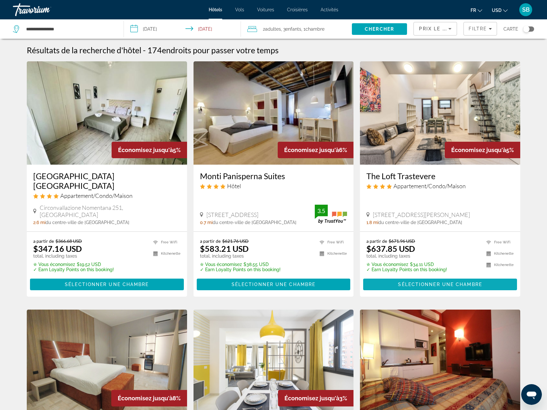
click at [424, 282] on span "Sélectionner une chambre" at bounding box center [440, 284] width 84 height 5
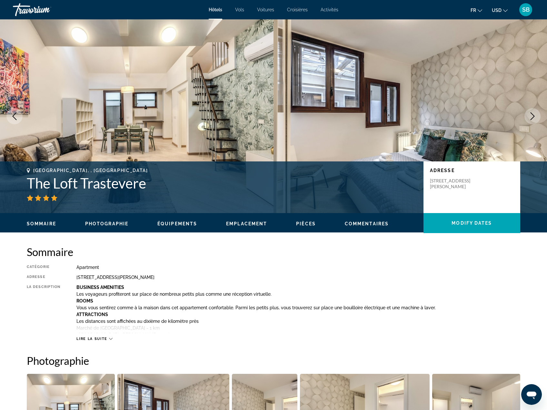
click at [535, 116] on icon "Next image" at bounding box center [533, 116] width 8 height 8
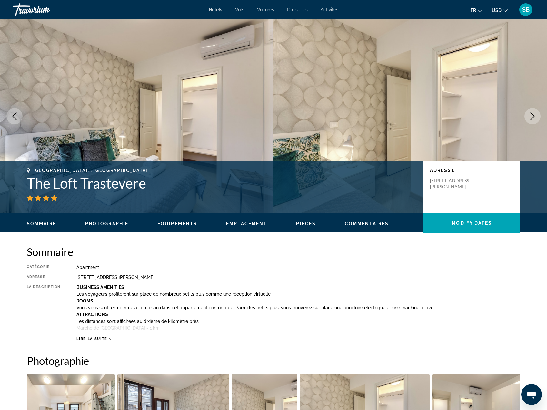
click at [534, 116] on icon "Next image" at bounding box center [533, 116] width 4 height 8
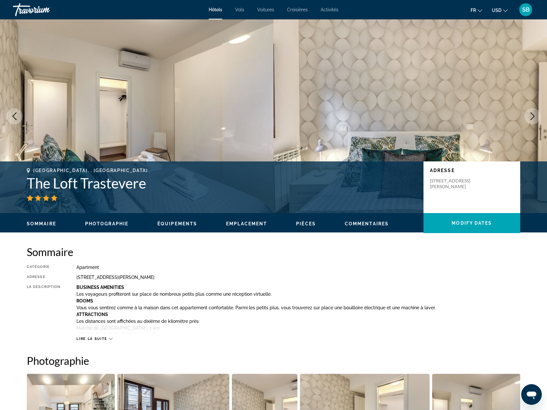
click at [534, 116] on icon "Next image" at bounding box center [533, 116] width 4 height 8
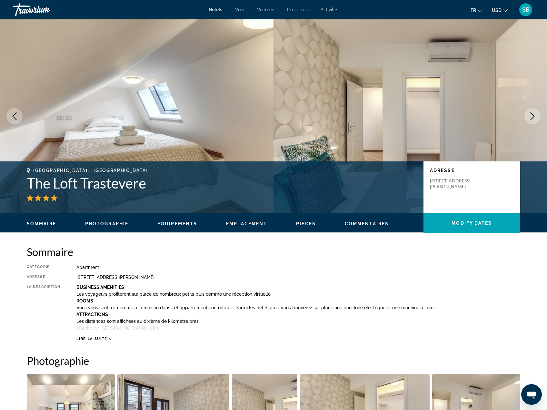
click at [534, 116] on icon "Next image" at bounding box center [533, 116] width 4 height 8
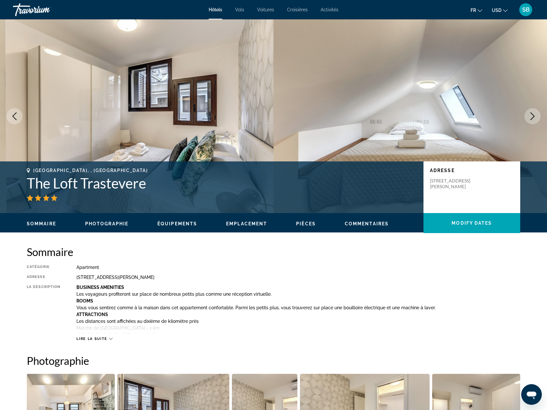
click at [534, 116] on icon "Next image" at bounding box center [533, 116] width 4 height 8
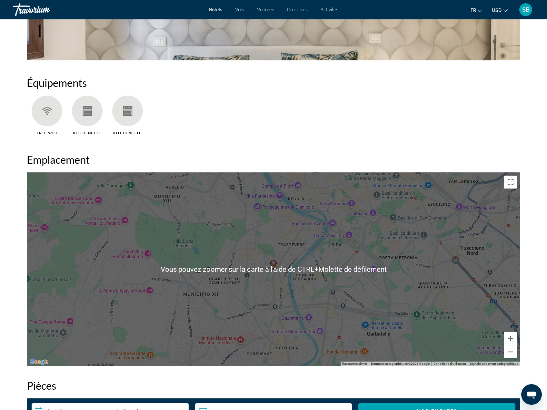
scroll to position [484, 0]
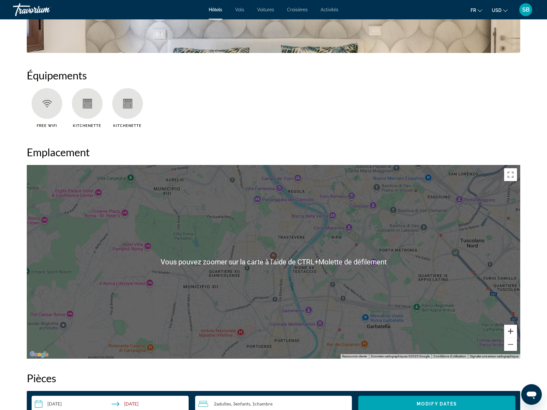
click at [510, 331] on button "Zoom avant" at bounding box center [510, 331] width 13 height 13
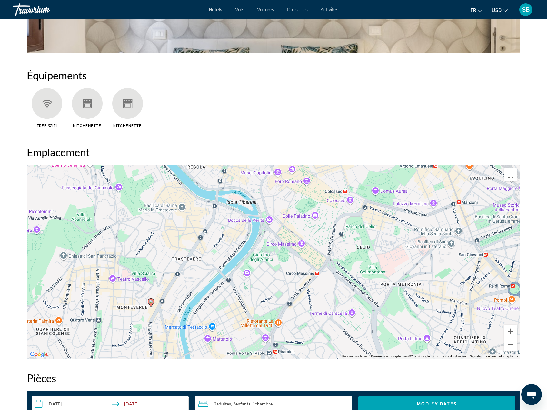
drag, startPoint x: 407, startPoint y: 289, endPoint x: 282, endPoint y: 335, distance: 132.8
click at [282, 335] on div "Pour activer le glissement avec le clavier, appuyez sur Alt+Entrée. Une fois ce…" at bounding box center [274, 262] width 494 height 194
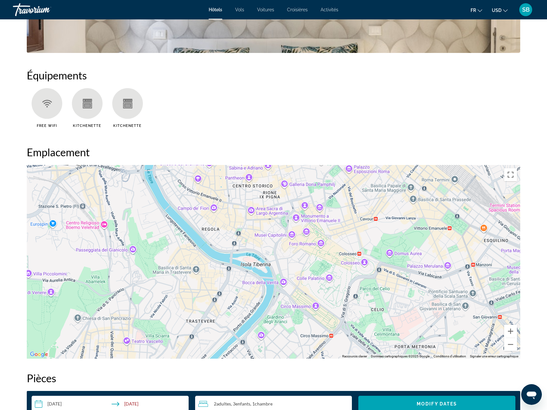
drag, startPoint x: 108, startPoint y: 251, endPoint x: 123, endPoint y: 314, distance: 64.3
click at [123, 314] on div "Pour activer le glissement avec le clavier, appuyez sur Alt+Entrée. Une fois ce…" at bounding box center [274, 262] width 494 height 194
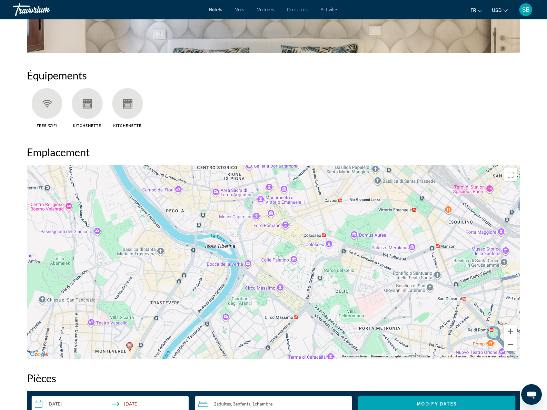
drag, startPoint x: 153, startPoint y: 258, endPoint x: 132, endPoint y: 209, distance: 52.9
click at [132, 209] on div "Pour activer le glissement avec le clavier, appuyez sur Alt+Entrée. Une fois ce…" at bounding box center [274, 262] width 494 height 194
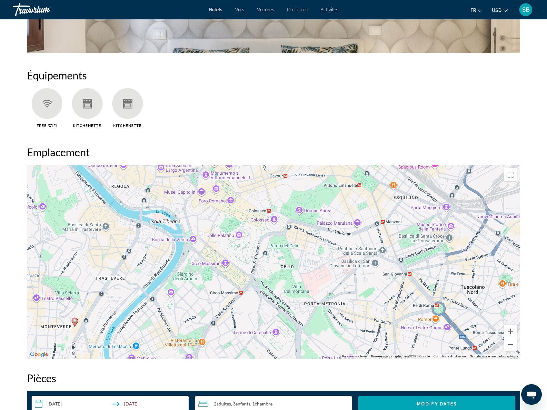
drag, startPoint x: 245, startPoint y: 291, endPoint x: 192, endPoint y: 309, distance: 55.6
click at [192, 309] on div "Pour activer le glissement avec le clavier, appuyez sur Alt+Entrée. Une fois ce…" at bounding box center [274, 262] width 494 height 194
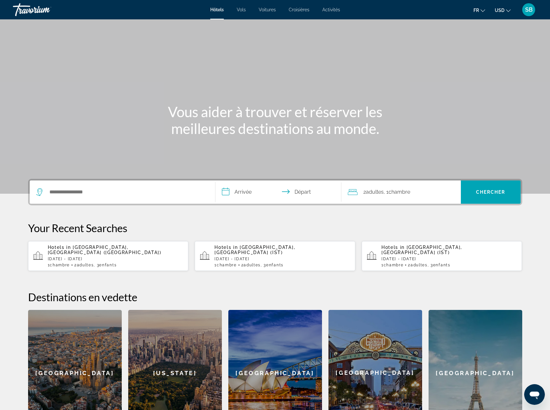
drag, startPoint x: 240, startPoint y: 11, endPoint x: 250, endPoint y: 25, distance: 17.6
click at [241, 11] on span "Vols" at bounding box center [241, 9] width 9 height 5
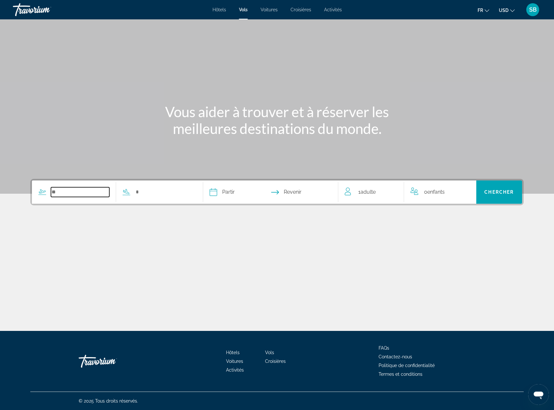
click at [56, 191] on input "Search widget" at bounding box center [80, 192] width 58 height 10
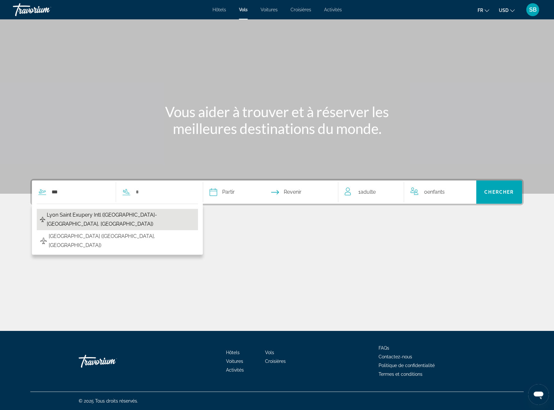
click at [62, 211] on span "Lyon Saint Exupery Intl ([GEOGRAPHIC_DATA]-[GEOGRAPHIC_DATA], [GEOGRAPHIC_DATA])" at bounding box center [121, 219] width 148 height 18
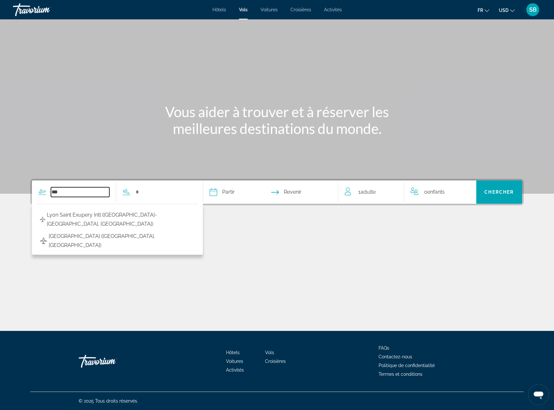
type input "**********"
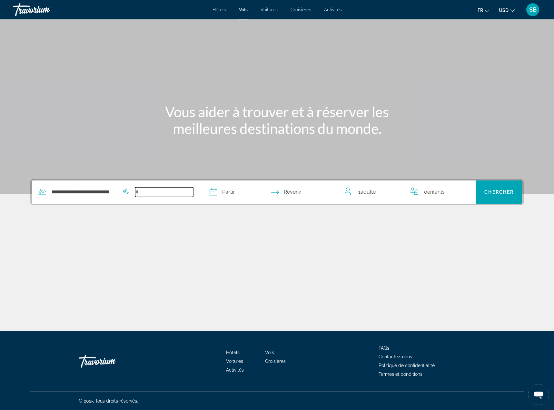
click at [141, 190] on input "Search widget" at bounding box center [164, 192] width 58 height 10
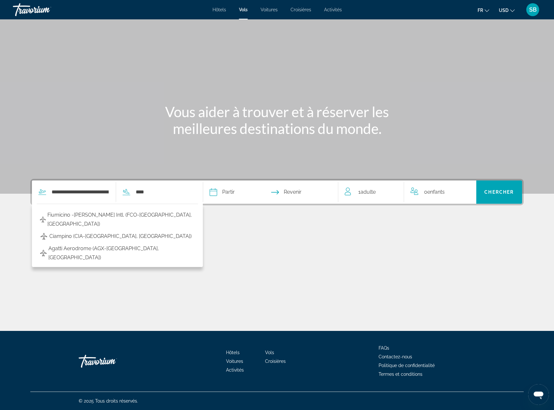
drag, startPoint x: 137, startPoint y: 215, endPoint x: 169, endPoint y: 215, distance: 32.3
click at [137, 215] on span "Fiumicino -[PERSON_NAME] Intl. (FCO-[GEOGRAPHIC_DATA], [GEOGRAPHIC_DATA])" at bounding box center [121, 219] width 148 height 18
type input "**********"
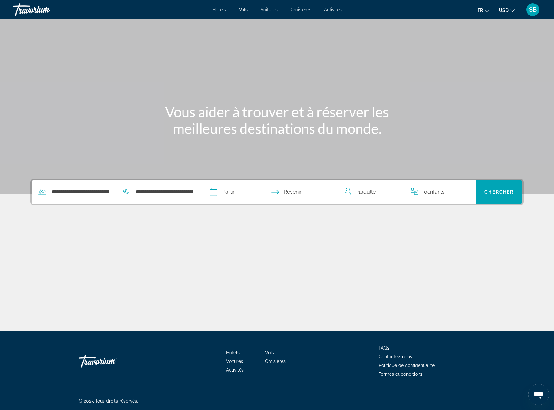
click at [228, 189] on input "Depart date" at bounding box center [241, 192] width 67 height 25
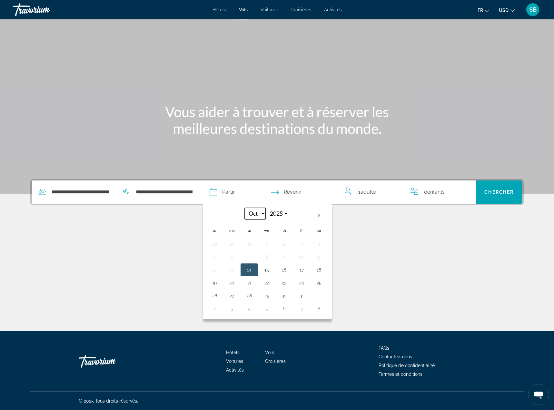
click at [264, 214] on select "*** *** *** *** *** *** *** *** *** *** *** ***" at bounding box center [255, 213] width 21 height 11
select select "**"
click at [246, 208] on select "*** *** *** *** *** *** *** *** *** *** *** ***" at bounding box center [255, 213] width 21 height 11
click at [249, 281] on button "23" at bounding box center [249, 282] width 10 height 9
type input "**********"
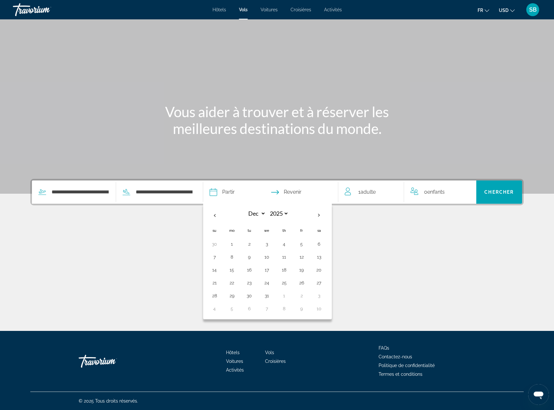
select select "**"
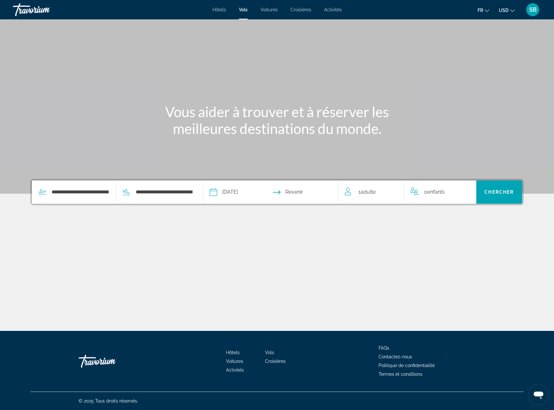
click at [305, 195] on input "Return date" at bounding box center [307, 192] width 67 height 25
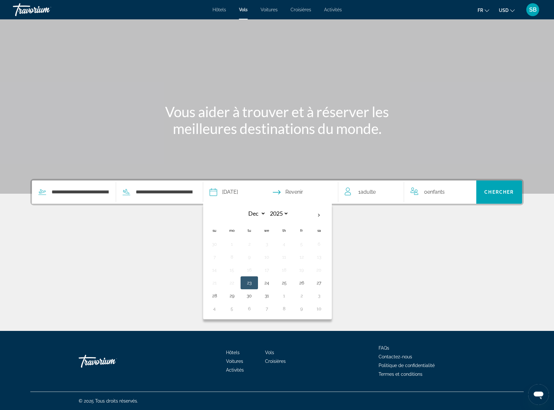
click at [232, 188] on input "**********" at bounding box center [241, 192] width 67 height 25
click at [268, 272] on button "17" at bounding box center [267, 269] width 10 height 9
type input "**********"
select select "**"
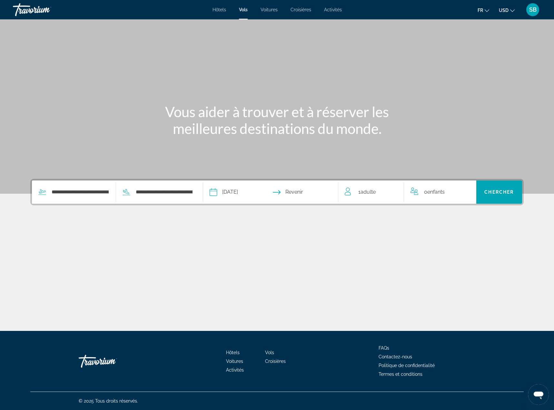
click at [304, 192] on input "Return date" at bounding box center [307, 192] width 67 height 25
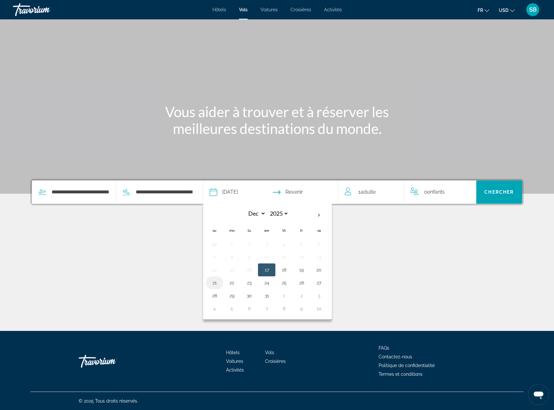
drag, startPoint x: 218, startPoint y: 282, endPoint x: 273, endPoint y: 242, distance: 68.1
click at [219, 282] on button "21" at bounding box center [214, 282] width 10 height 9
type input "**********"
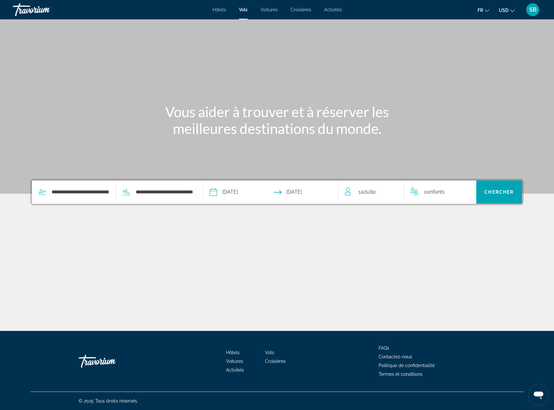
click at [373, 193] on span "Adulte" at bounding box center [368, 192] width 15 height 6
click at [395, 190] on icon "Increment adults" at bounding box center [395, 191] width 6 height 8
click at [462, 195] on div "0 Enfant Enfants" at bounding box center [440, 192] width 59 height 11
click at [466, 193] on icon "Increment children" at bounding box center [467, 191] width 6 height 8
click at [467, 191] on icon "Increment children" at bounding box center [467, 191] width 6 height 6
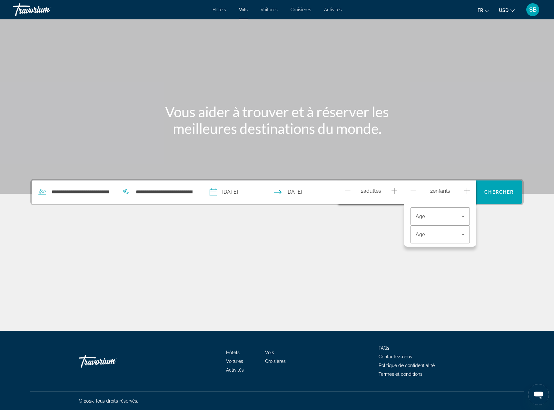
click at [467, 191] on icon "Increment children" at bounding box center [467, 191] width 6 height 6
drag, startPoint x: 453, startPoint y: 215, endPoint x: 451, endPoint y: 220, distance: 6.5
click at [453, 216] on span "Travelers: 2 adults, 3 children" at bounding box center [439, 216] width 46 height 8
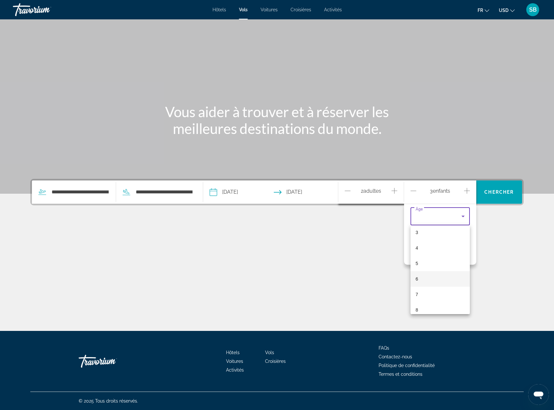
scroll to position [65, 0]
click at [427, 260] on mat-option "6" at bounding box center [440, 263] width 59 height 15
click at [433, 238] on span "Travelers: 2 adults, 3 children" at bounding box center [439, 234] width 46 height 8
click at [424, 309] on mat-option "10" at bounding box center [440, 311] width 59 height 15
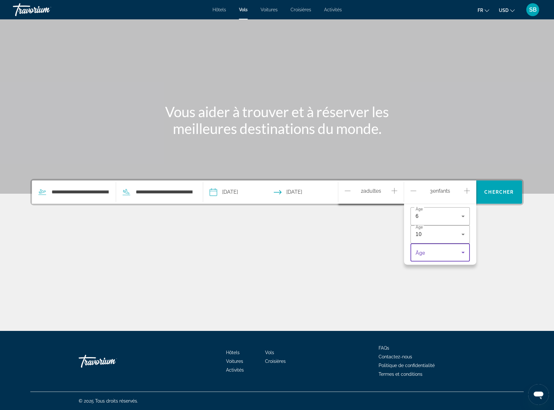
click at [433, 252] on span "Travelers: 2 adults, 3 children" at bounding box center [439, 252] width 46 height 8
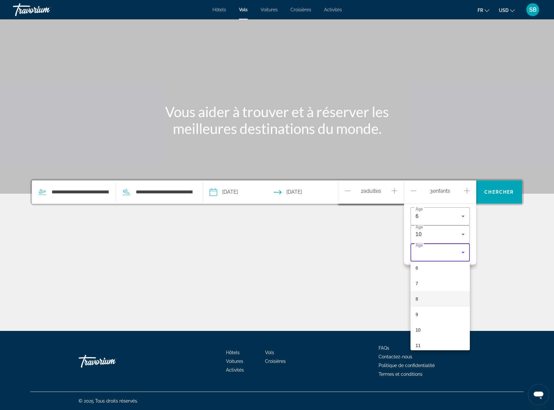
drag, startPoint x: 431, startPoint y: 328, endPoint x: 445, endPoint y: 305, distance: 27.1
click at [432, 328] on mat-option "10" at bounding box center [440, 329] width 59 height 15
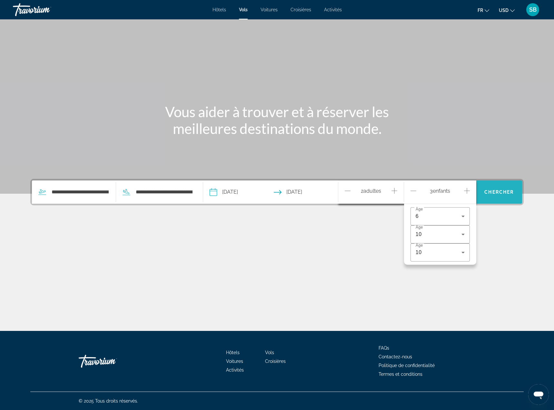
click at [507, 197] on span "Search" at bounding box center [500, 191] width 46 height 15
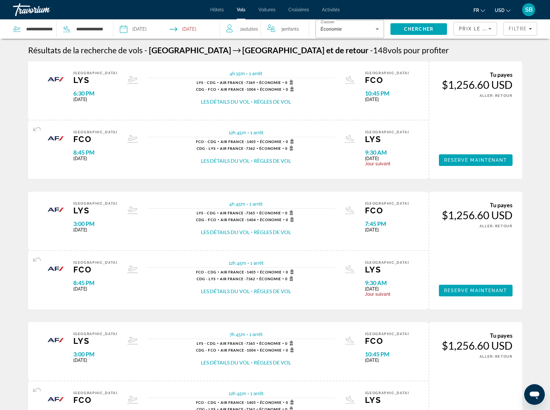
click at [475, 32] on div "Prix ​​le plus bas" at bounding box center [473, 29] width 29 height 8
click at [529, 59] on div at bounding box center [275, 205] width 550 height 410
